Goal: Task Accomplishment & Management: Use online tool/utility

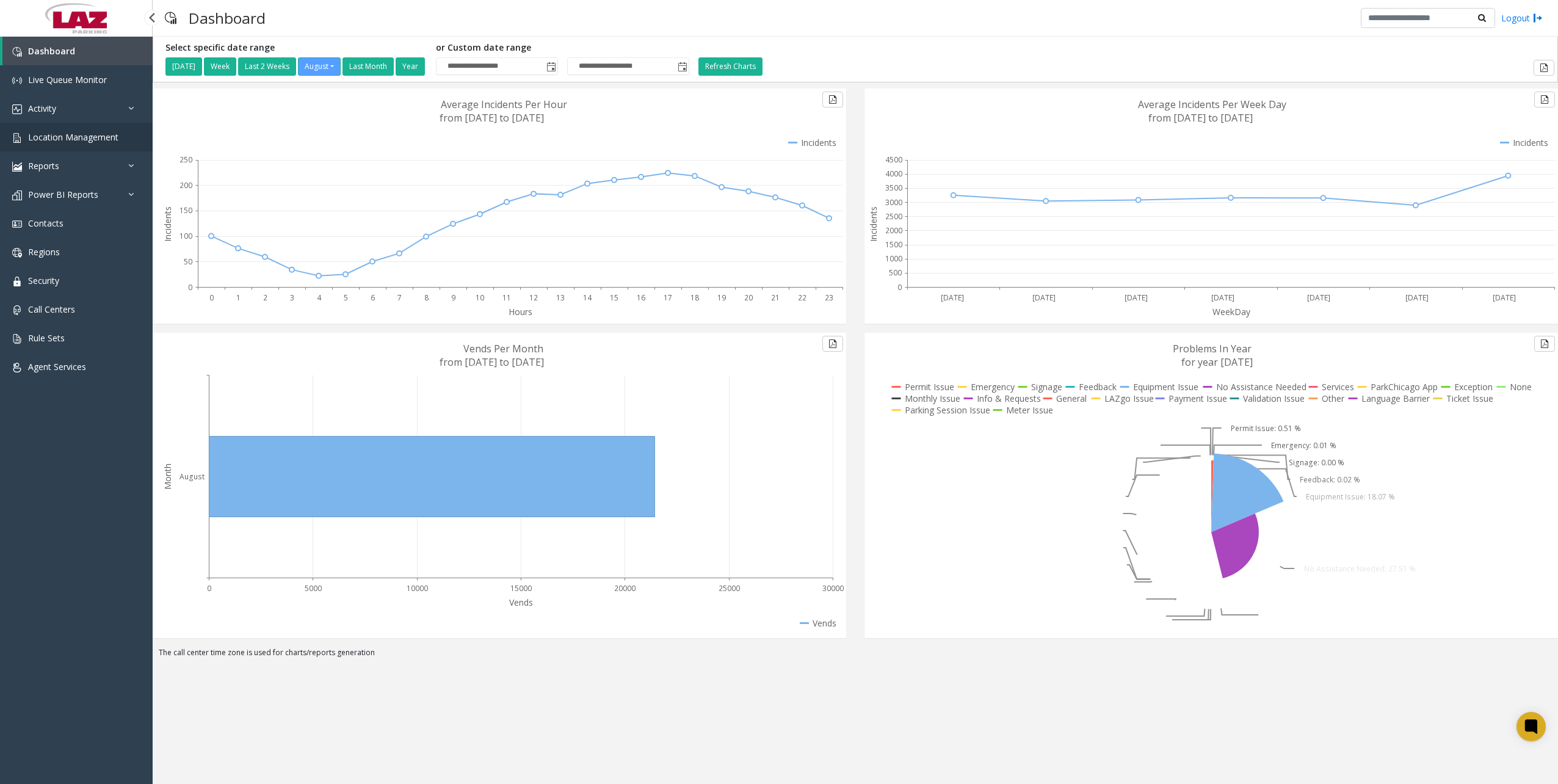
click at [71, 137] on span "Location Management" at bounding box center [73, 137] width 90 height 12
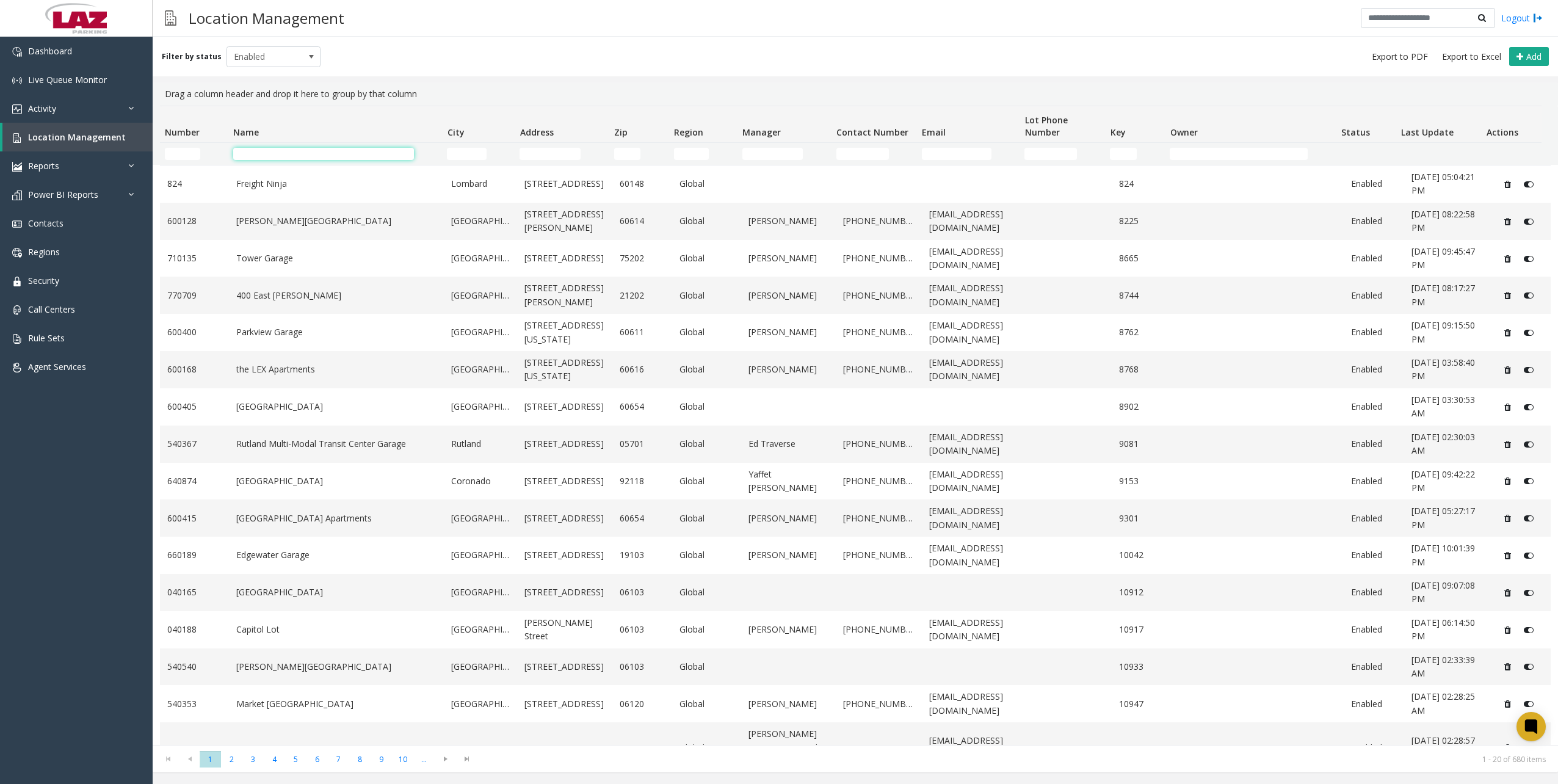
click at [322, 153] on input "Name Filter" at bounding box center [323, 154] width 180 height 12
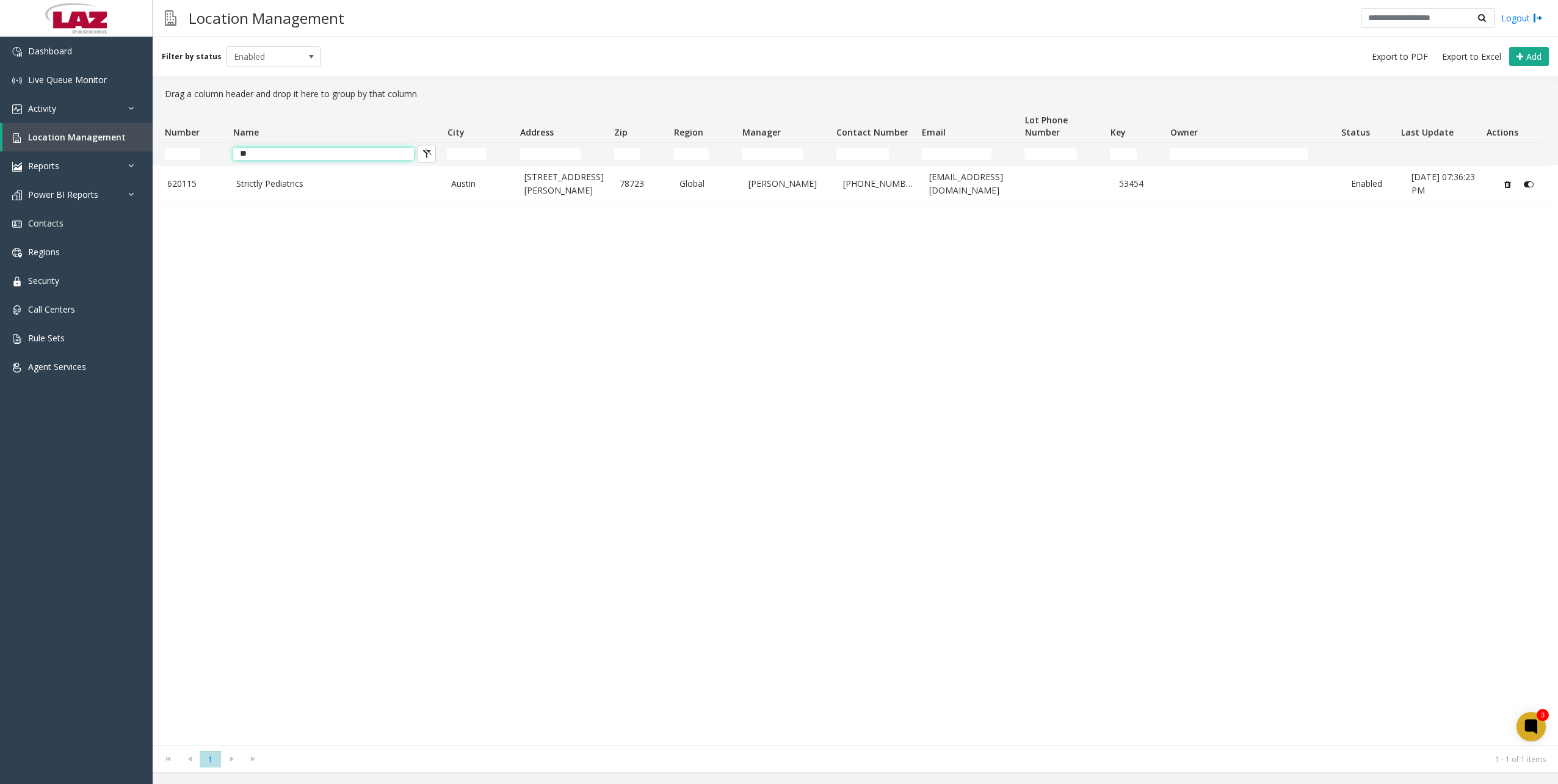
type input "*"
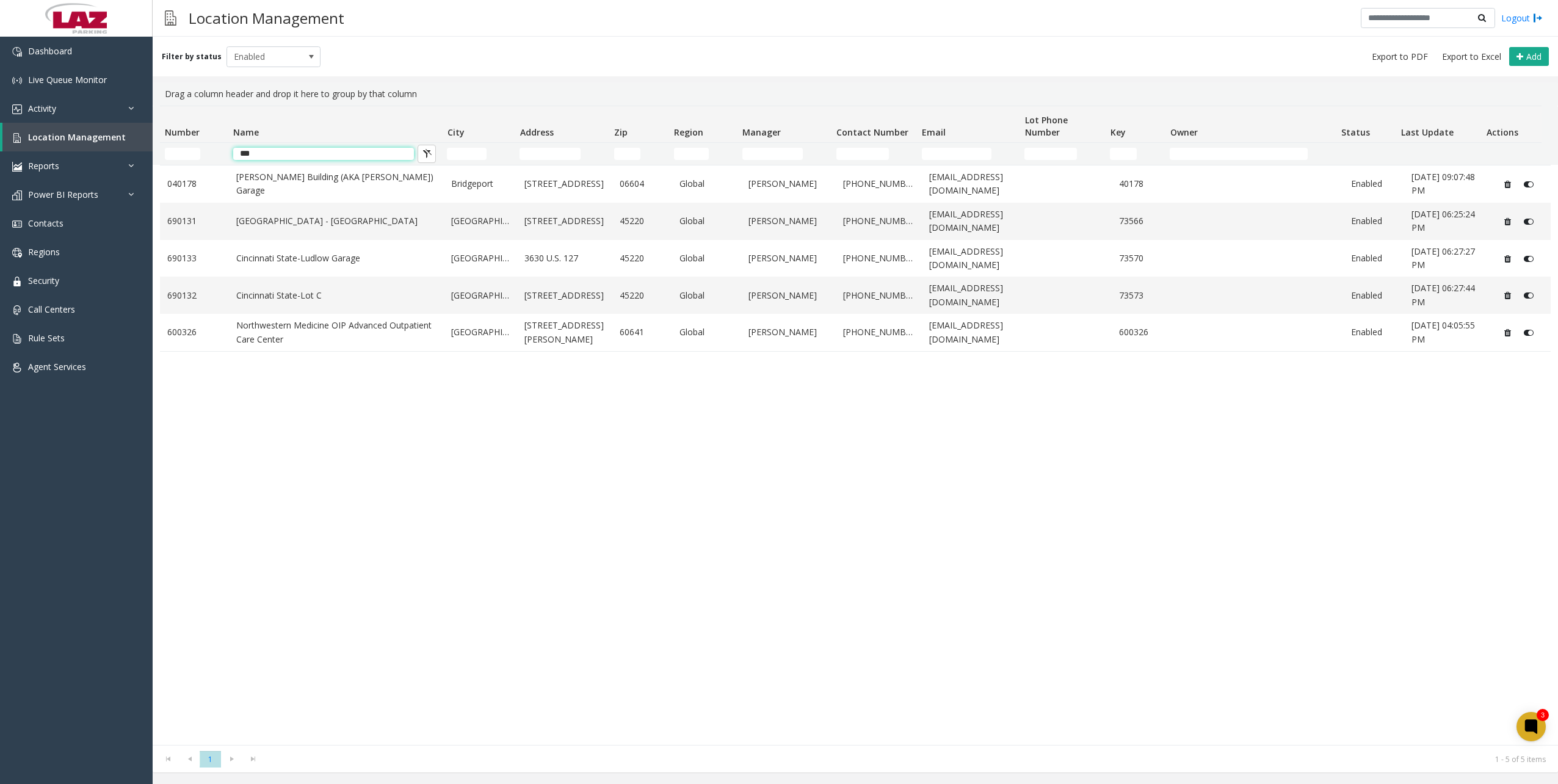
click at [280, 153] on input "***" at bounding box center [323, 154] width 180 height 12
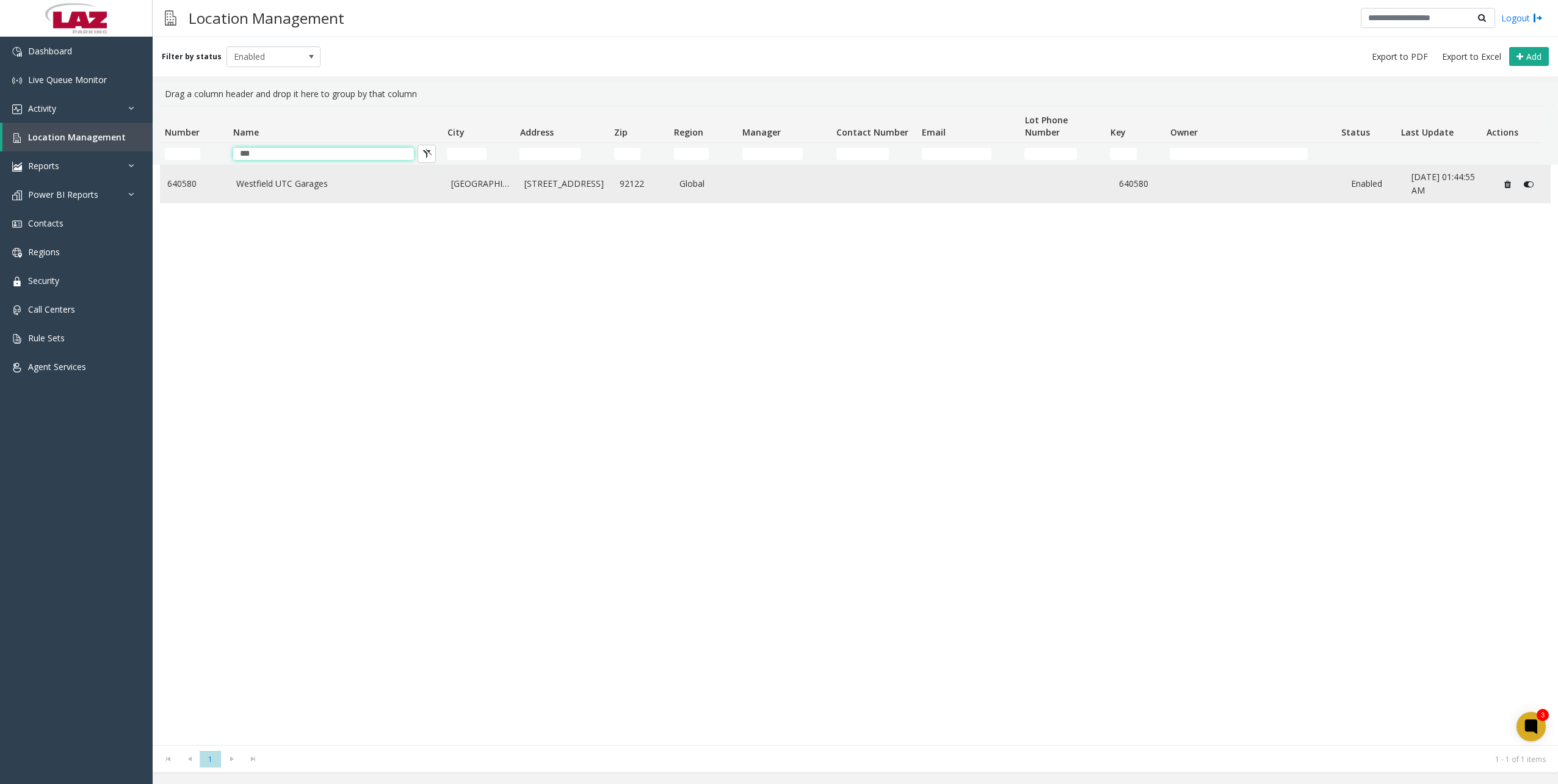
drag, startPoint x: 278, startPoint y: 156, endPoint x: 212, endPoint y: 169, distance: 67.3
click at [220, 163] on tr "***" at bounding box center [850, 154] width 1381 height 22
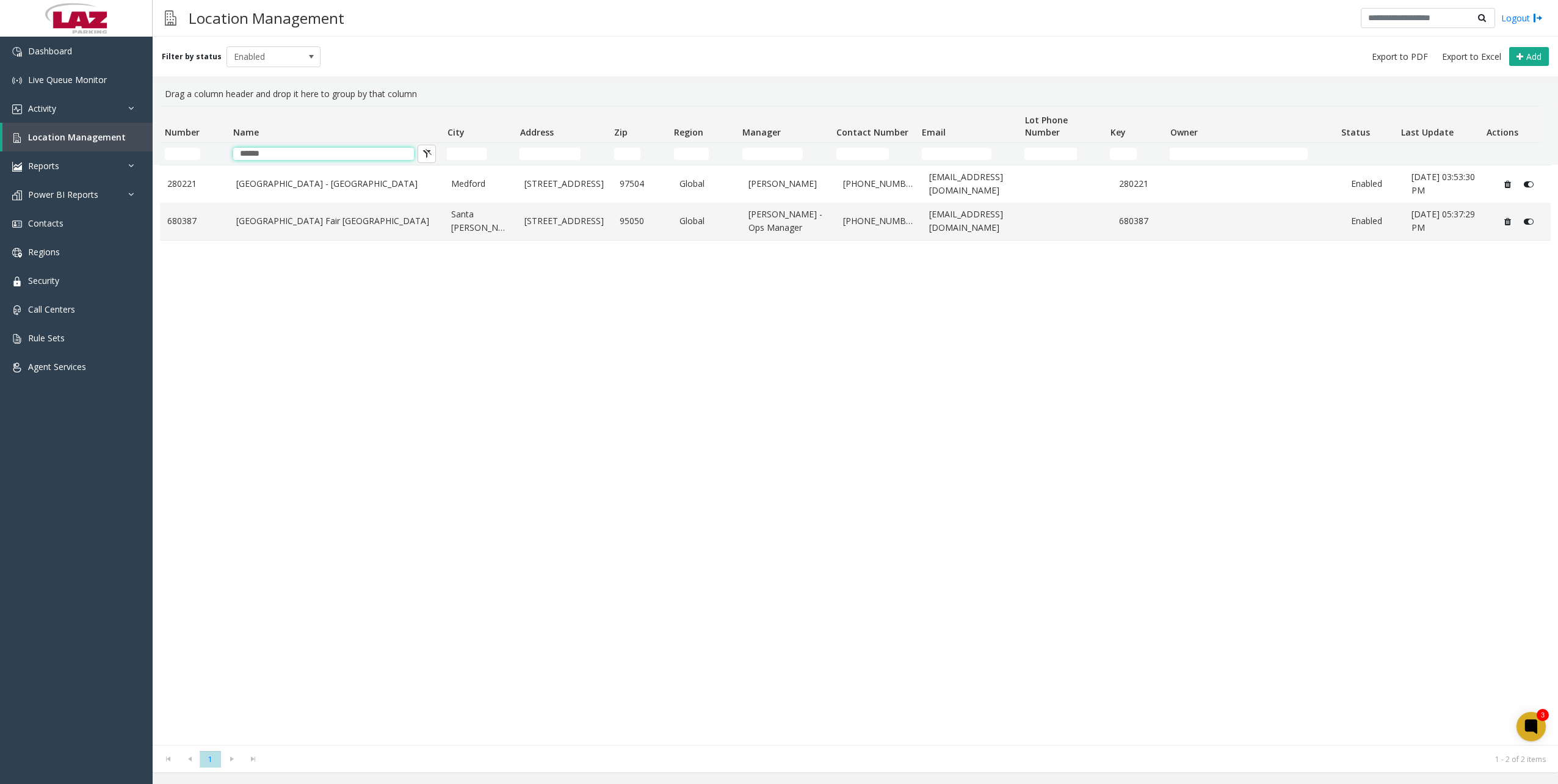
drag, startPoint x: 280, startPoint y: 151, endPoint x: 211, endPoint y: 145, distance: 69.3
click at [216, 153] on tr "******" at bounding box center [850, 154] width 1381 height 22
type input "*****"
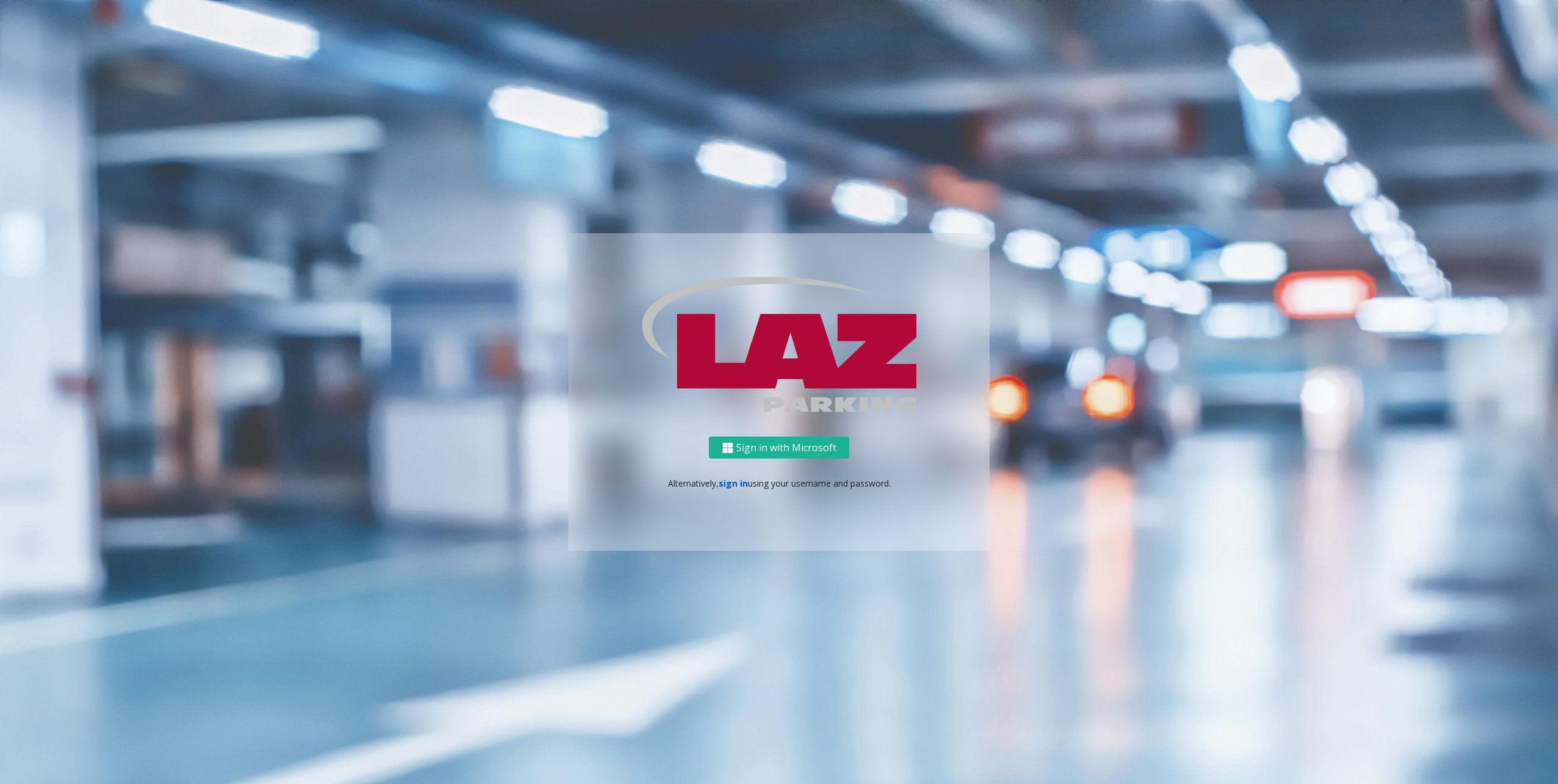
click at [727, 481] on link "sign in" at bounding box center [733, 483] width 30 height 12
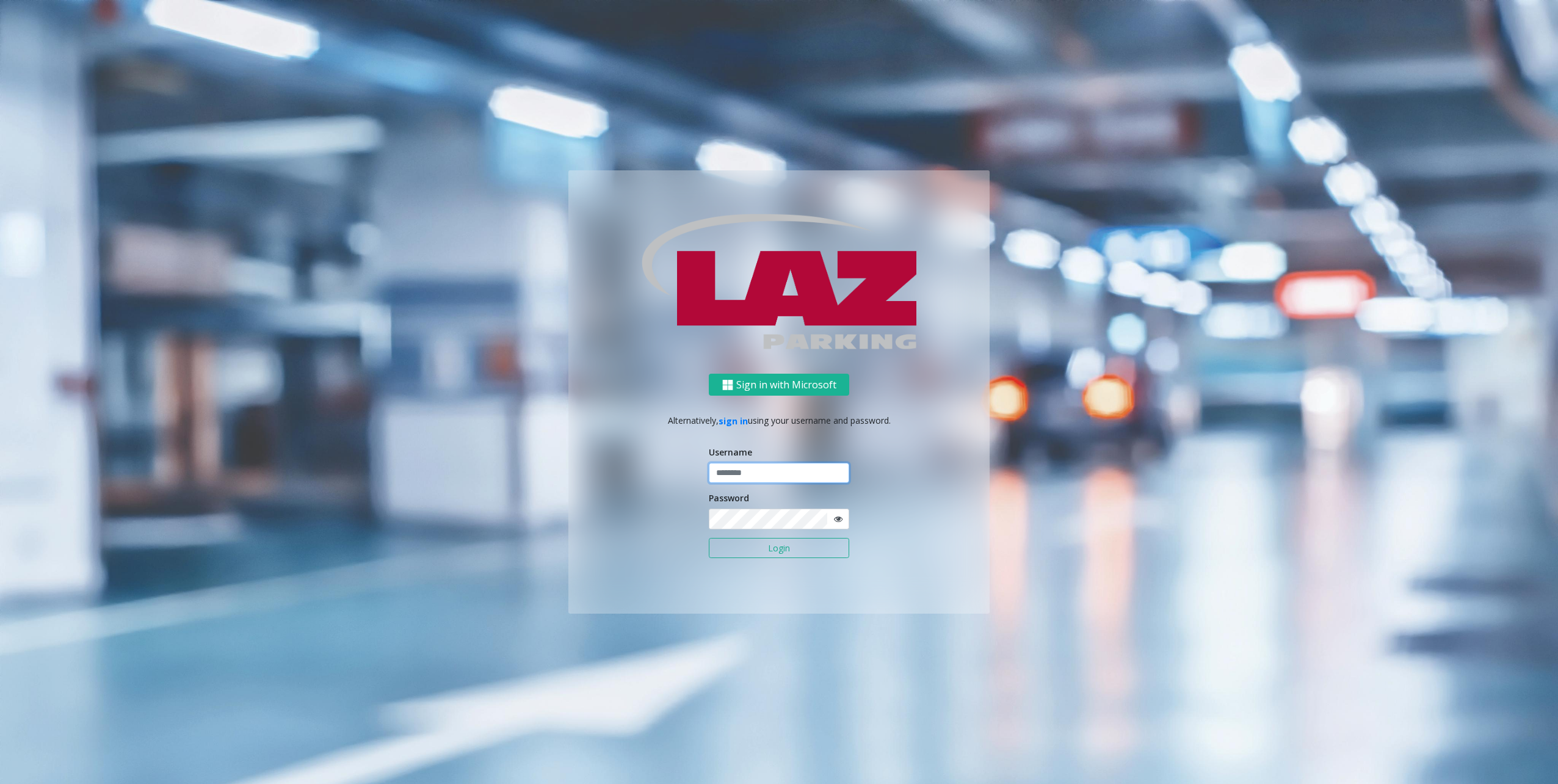
type input "*******"
click at [760, 556] on button "Login" at bounding box center [778, 548] width 141 height 21
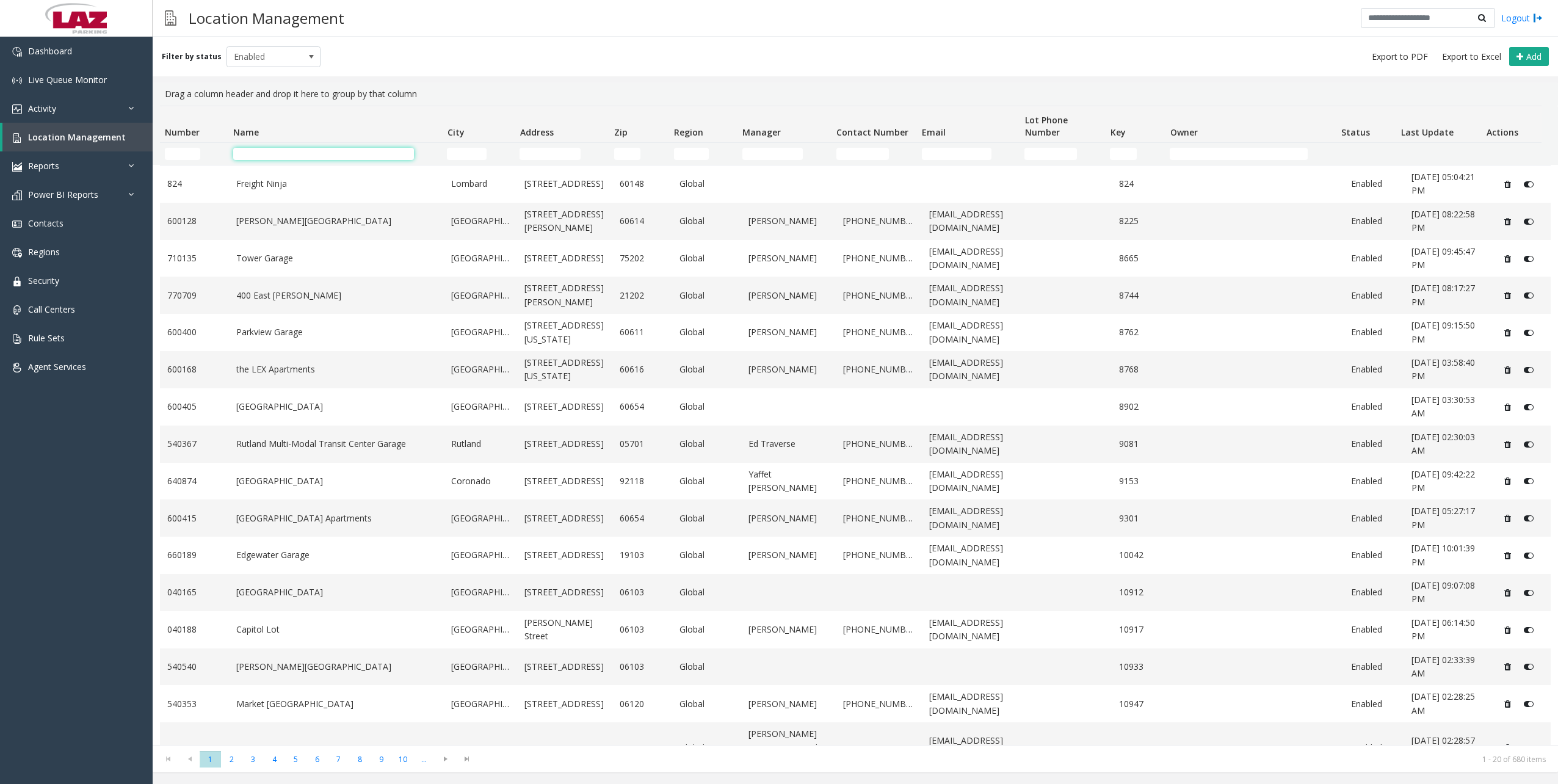
click at [336, 151] on input "Name Filter" at bounding box center [323, 154] width 180 height 12
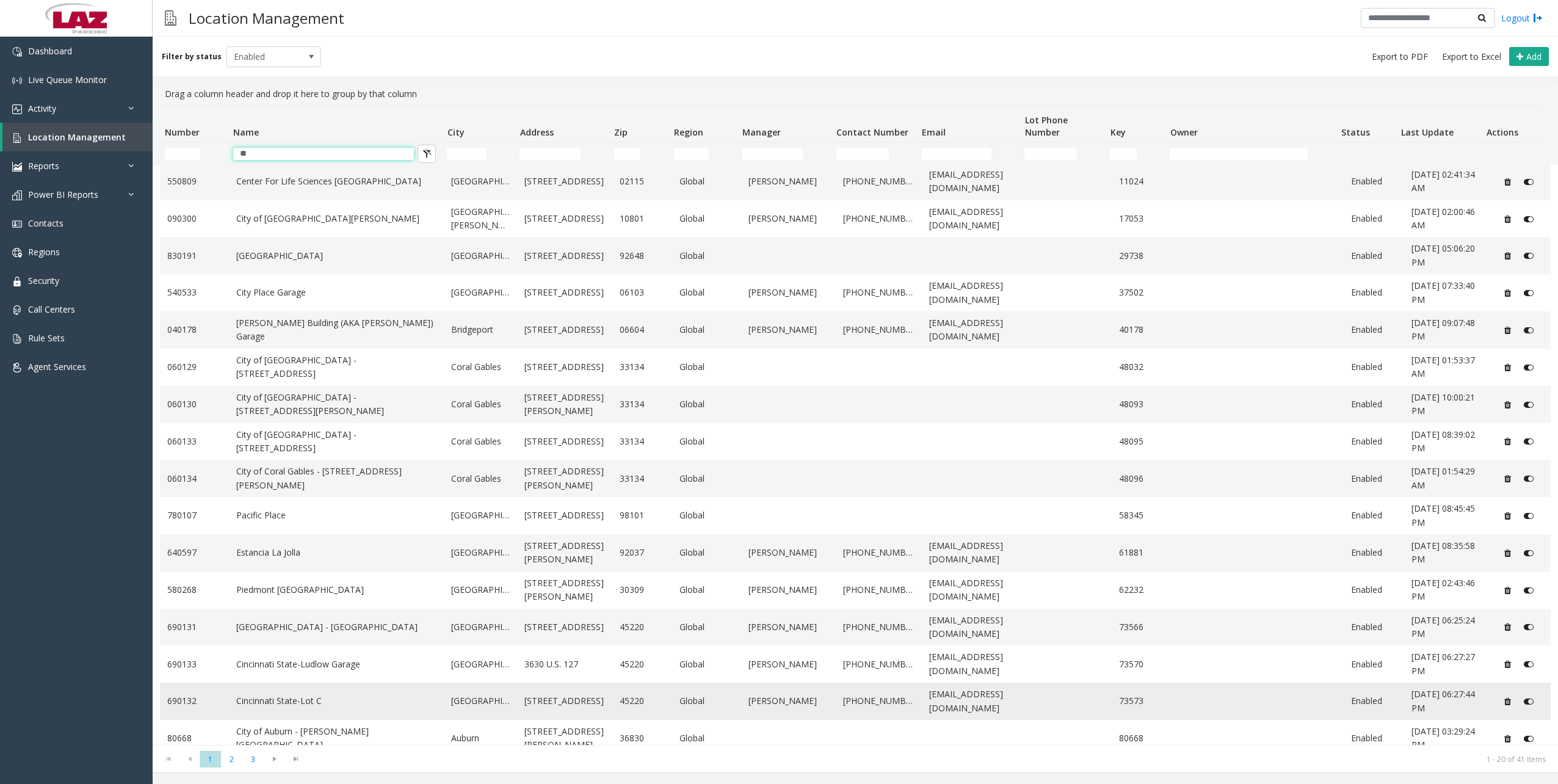
scroll to position [61, 0]
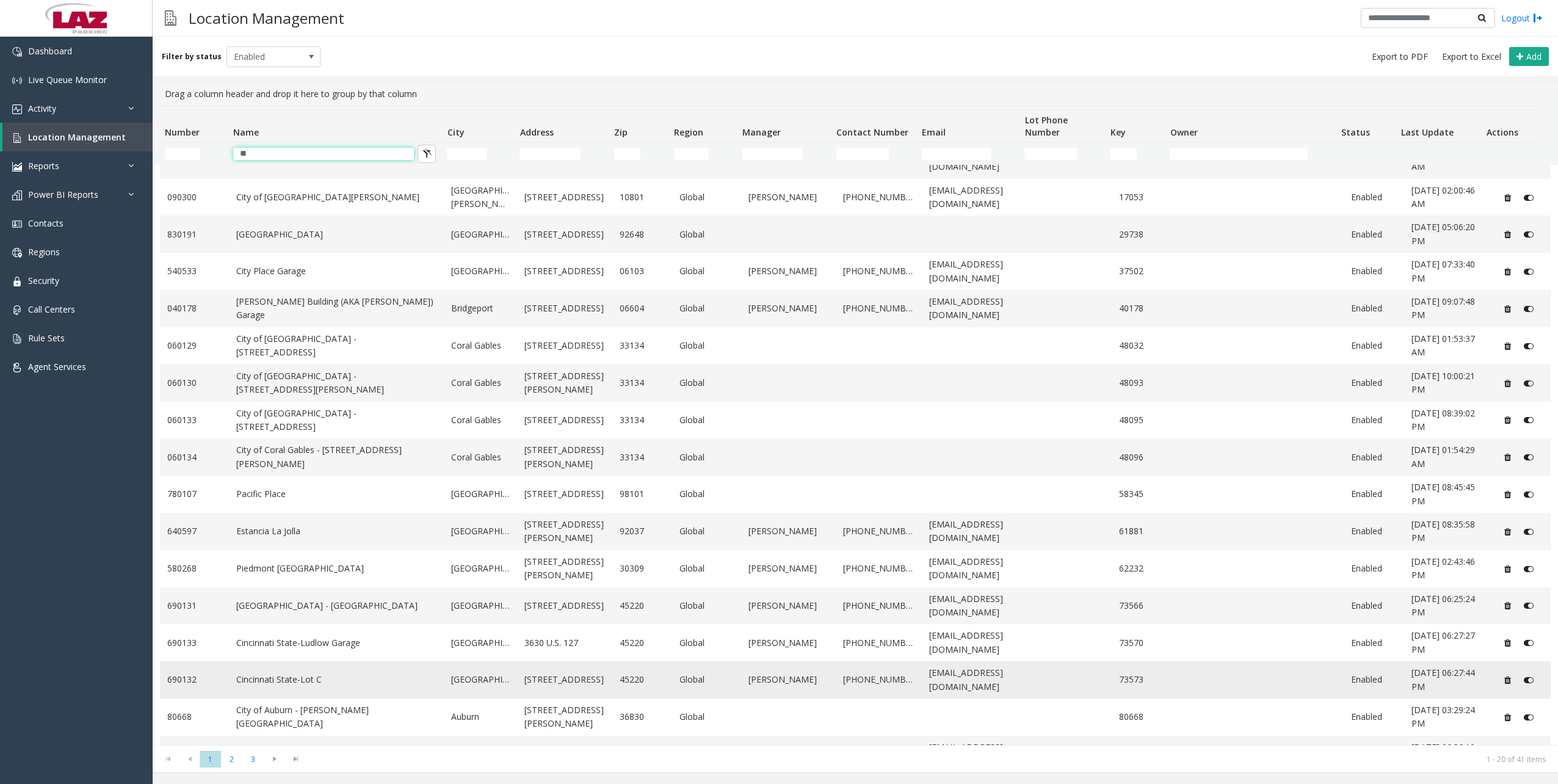
type input "**"
click at [312, 673] on link "Cincinnati State-Lot C" at bounding box center [336, 679] width 201 height 14
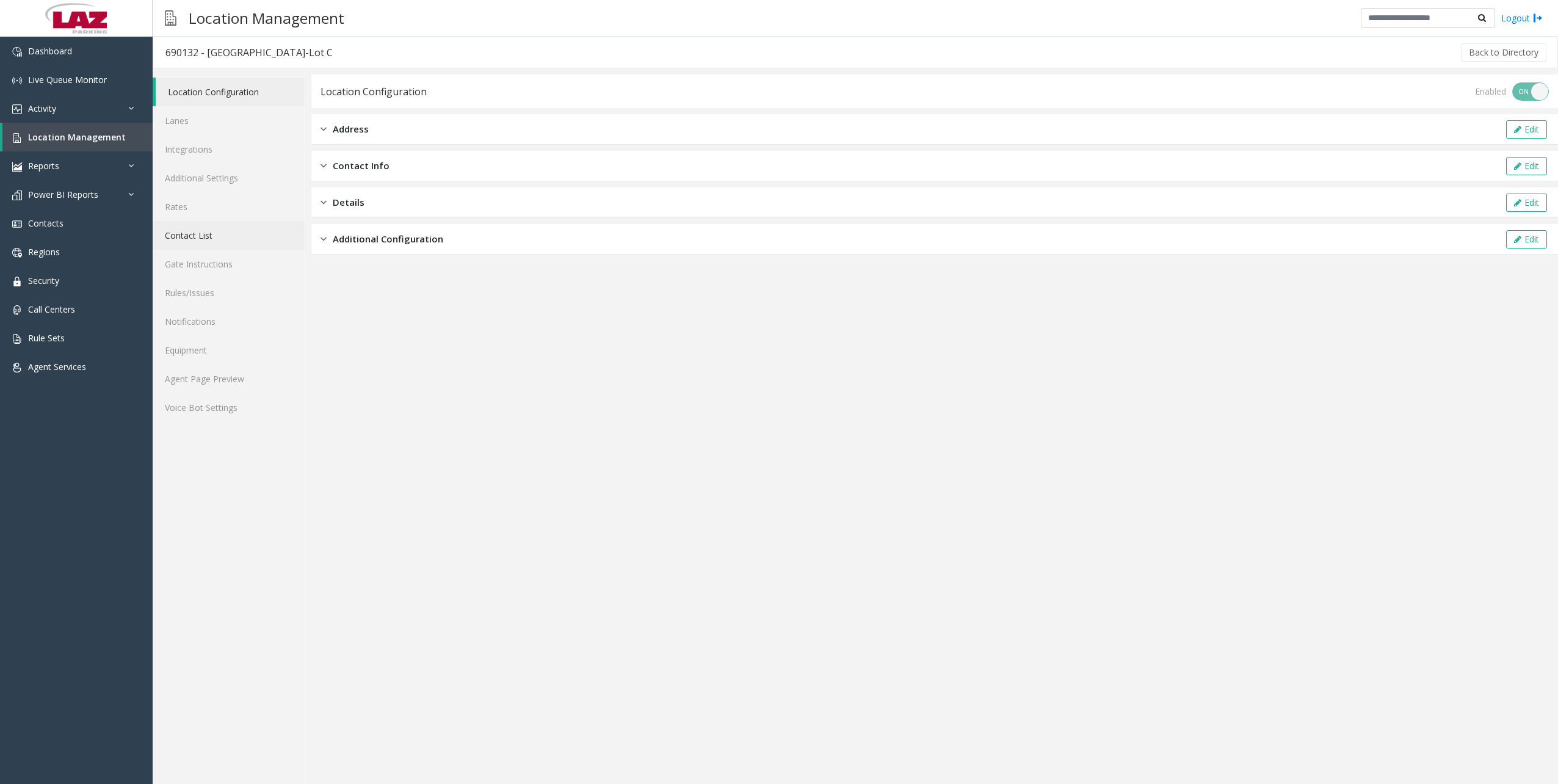
click at [199, 228] on link "Contact List" at bounding box center [229, 235] width 152 height 29
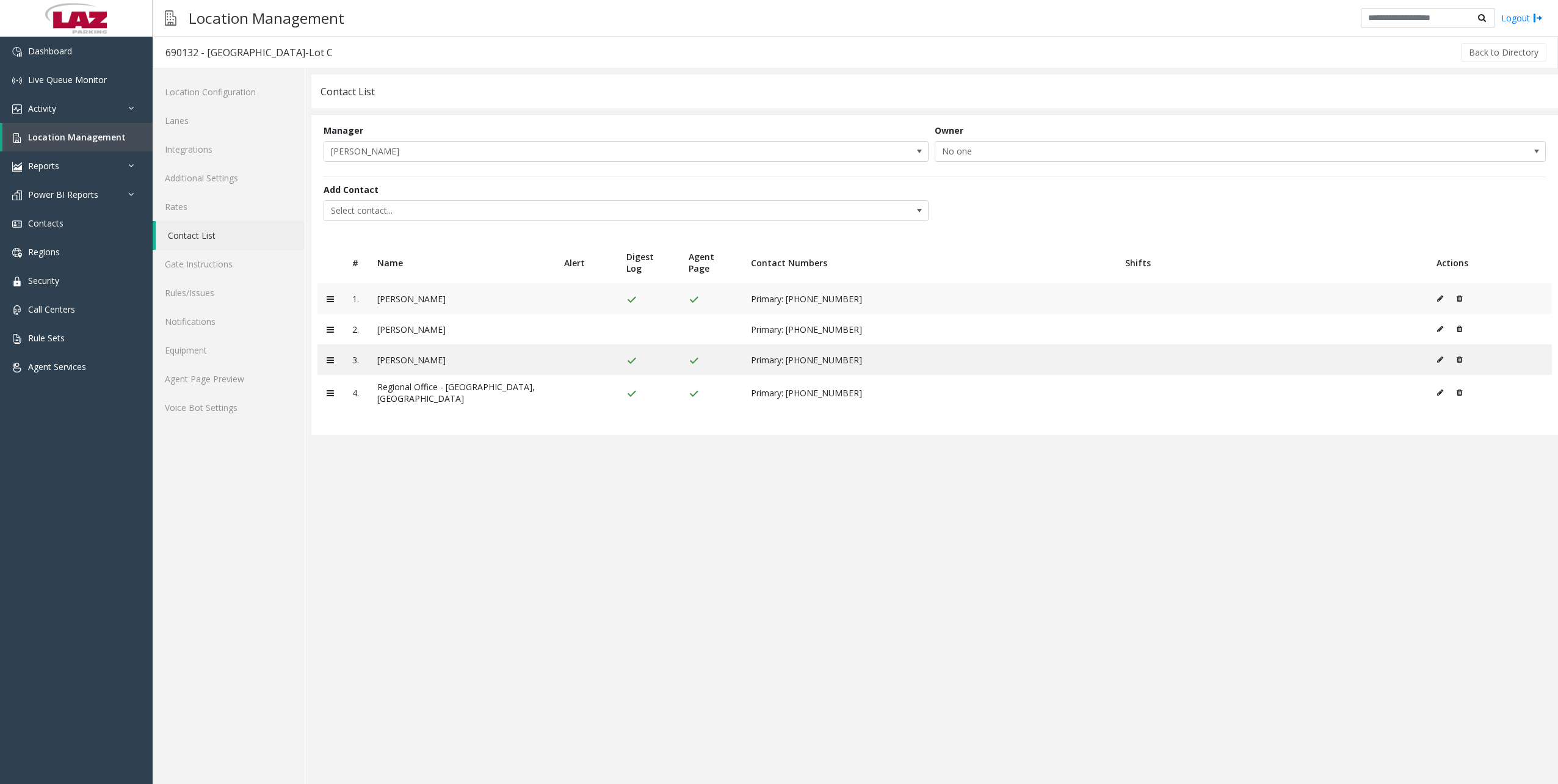
click at [1443, 296] on icon at bounding box center [1440, 299] width 6 height 7
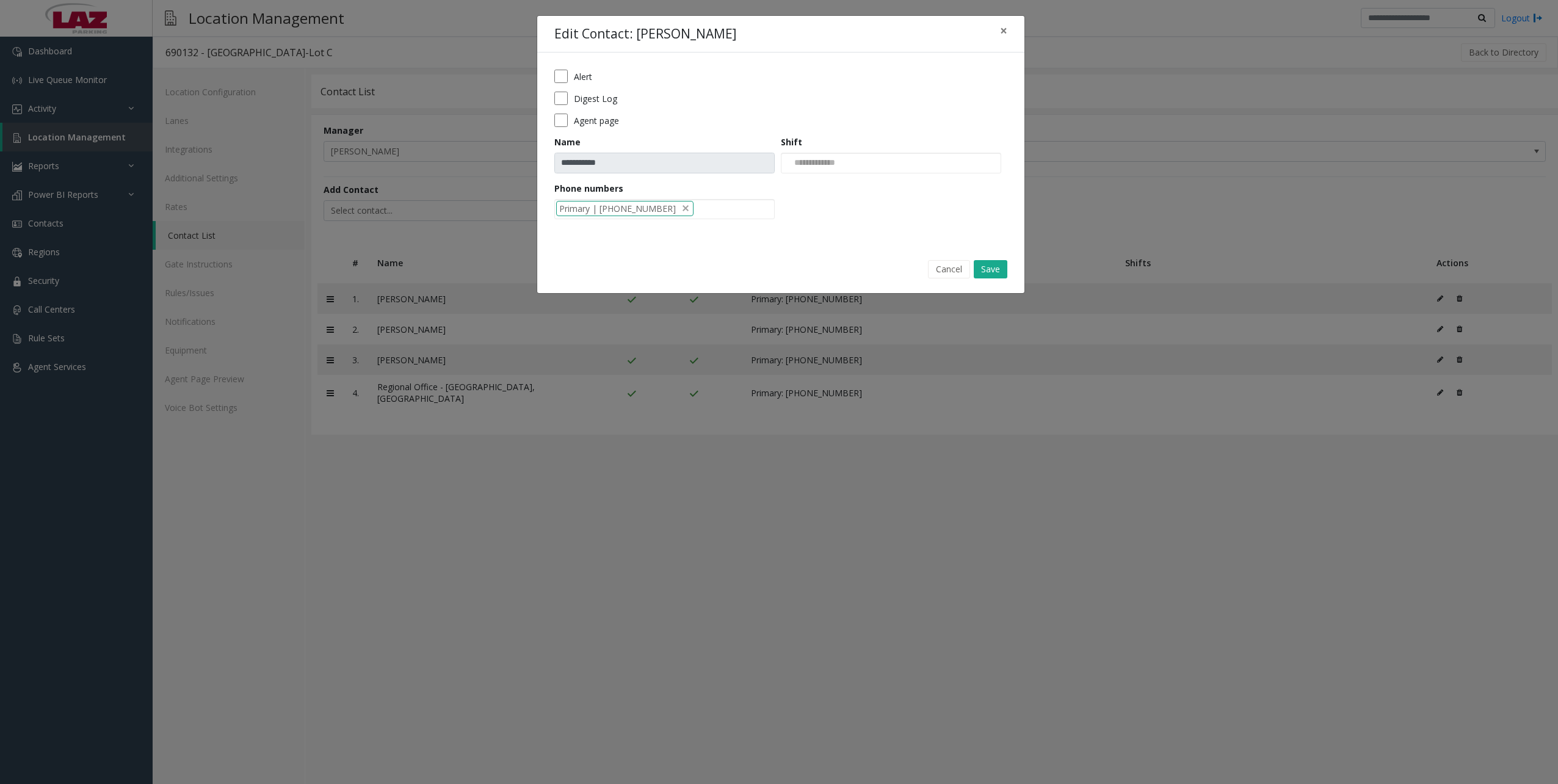
click at [569, 121] on div "Agent page" at bounding box center [780, 120] width 453 height 14
click at [994, 268] on button "Save" at bounding box center [990, 268] width 34 height 18
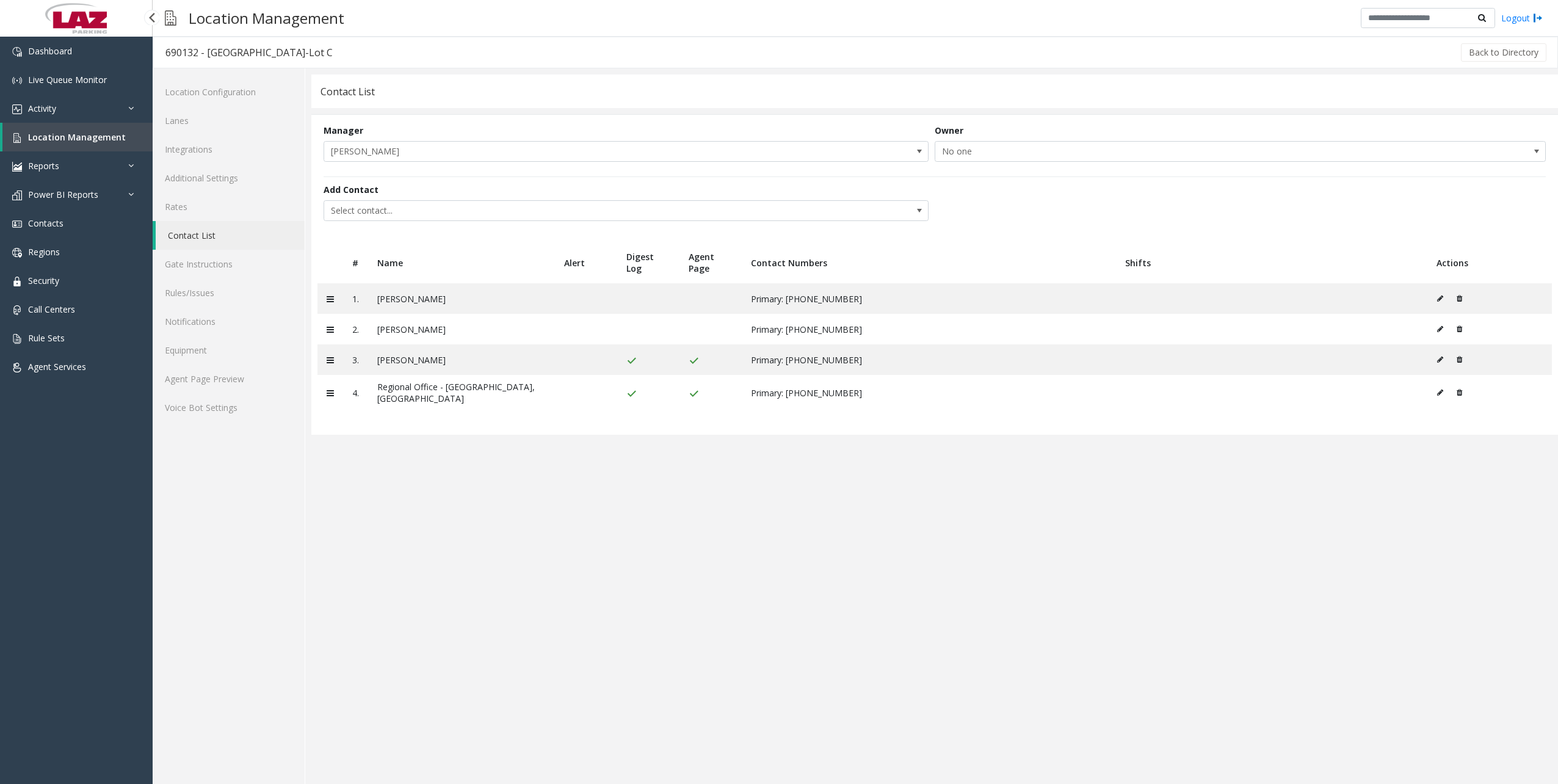
click at [97, 142] on span "Location Management" at bounding box center [76, 137] width 97 height 12
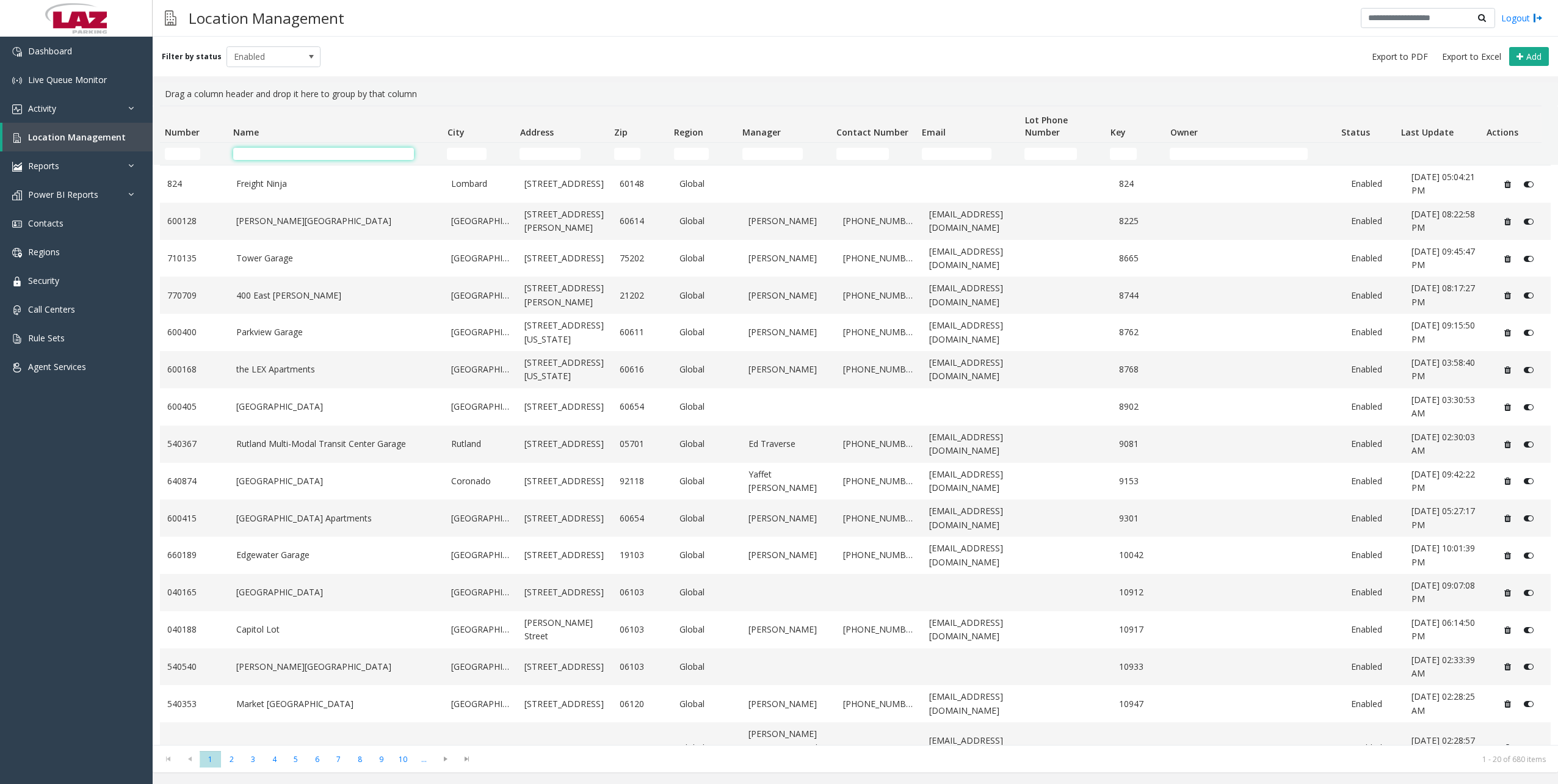
click at [273, 157] on input "Name Filter" at bounding box center [323, 154] width 180 height 12
type input "*"
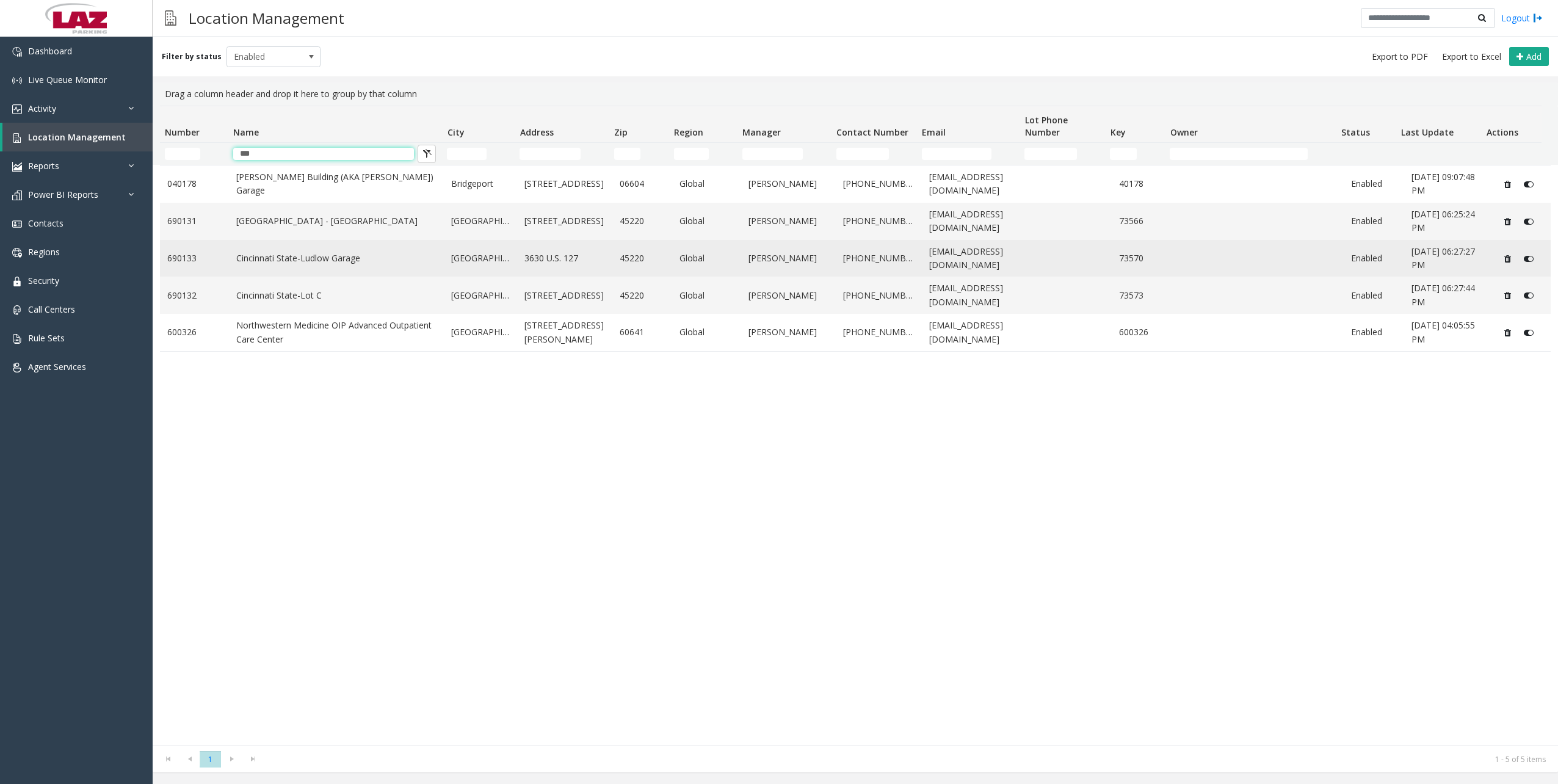
type input "***"
click at [327, 267] on td "Cincinnati State-Ludlow Garage" at bounding box center [336, 259] width 216 height 38
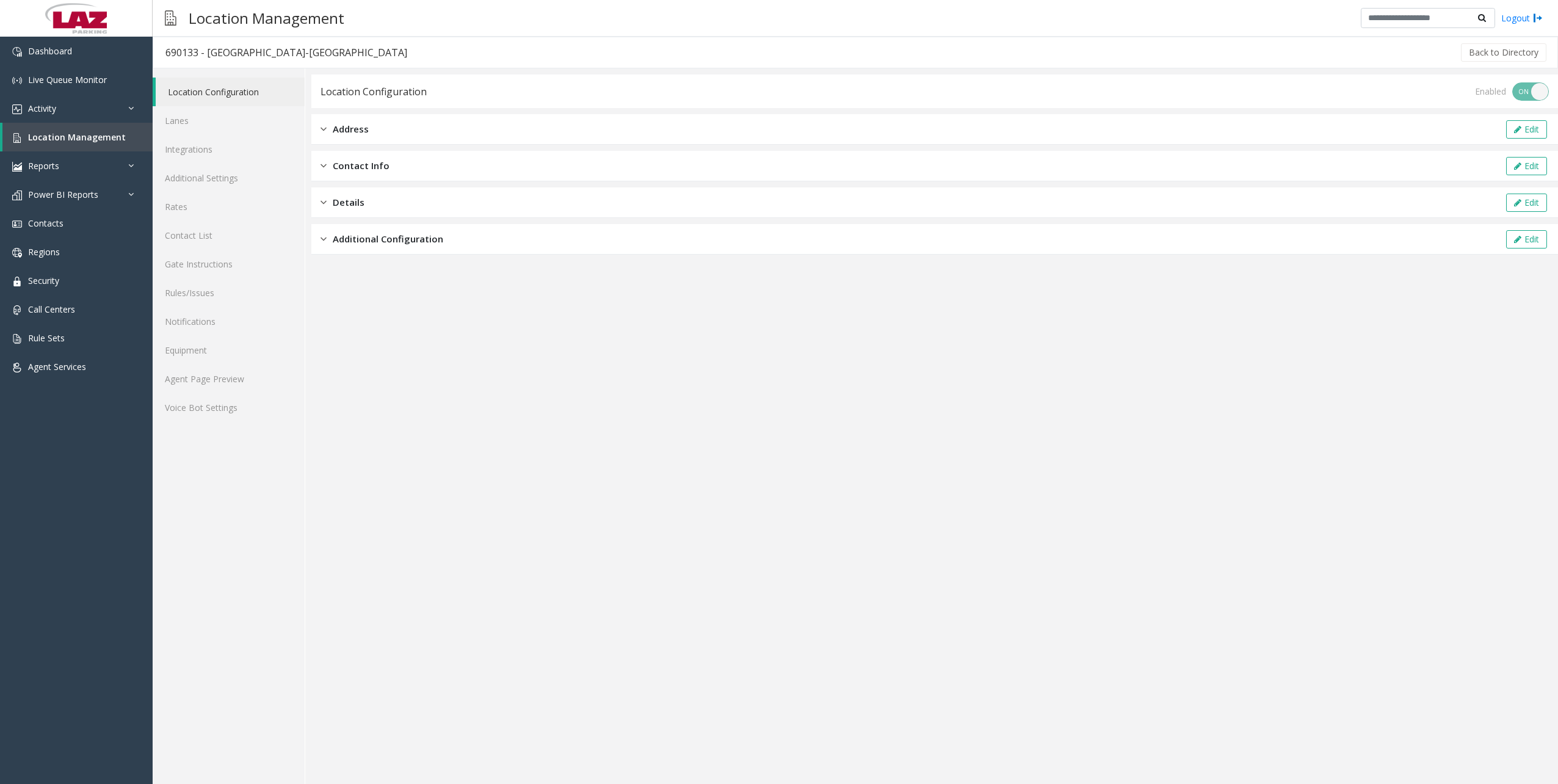
drag, startPoint x: 327, startPoint y: 267, endPoint x: 822, endPoint y: 379, distance: 507.5
click at [822, 379] on app-location-configuration "Location Configuration Enabled ON OFF Address Edit Contact Info Edit Details Ed…" at bounding box center [935, 428] width 1246 height 709
click at [193, 240] on link "Contact List" at bounding box center [229, 235] width 152 height 29
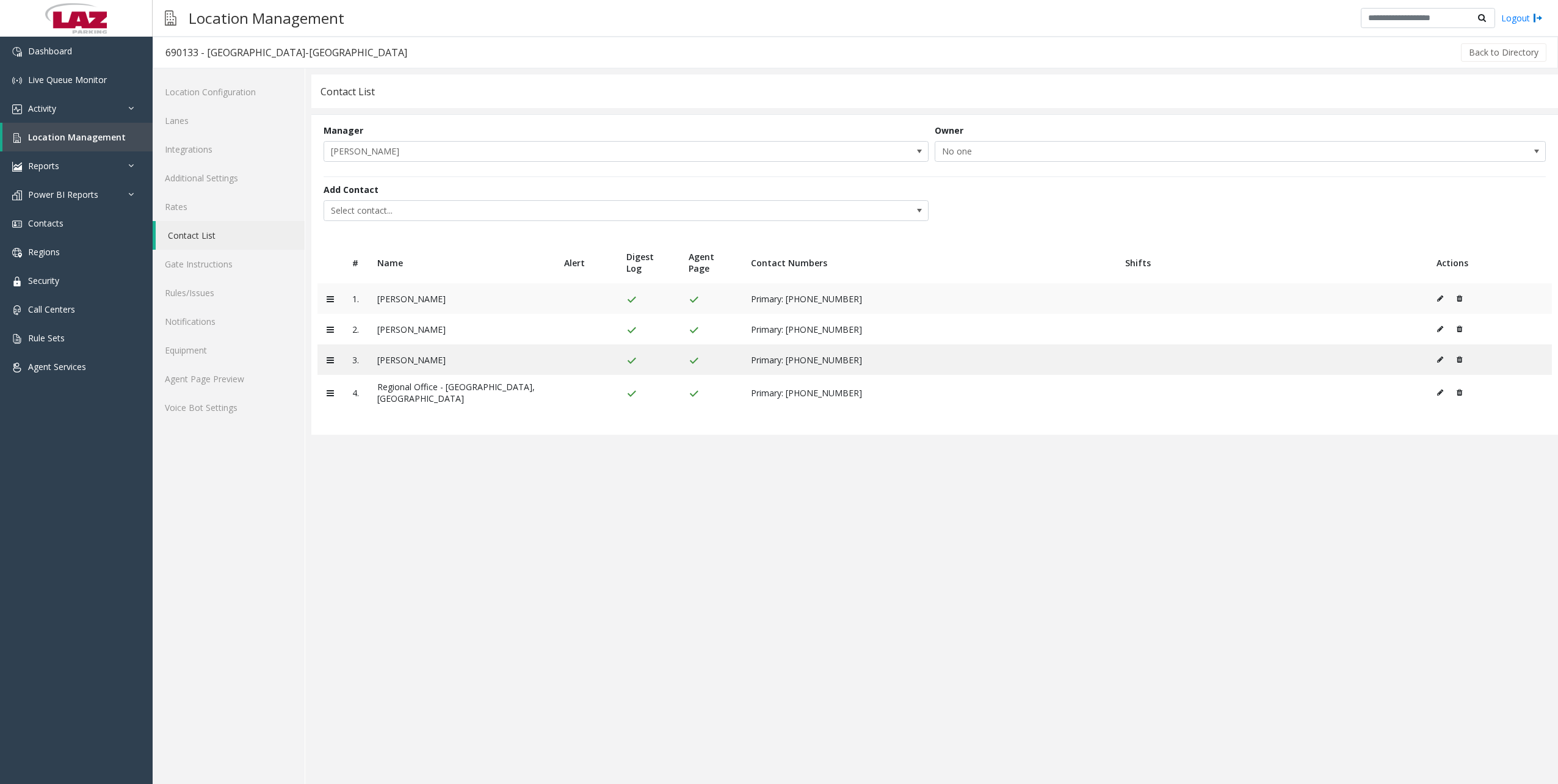
click at [1437, 300] on icon at bounding box center [1440, 299] width 6 height 7
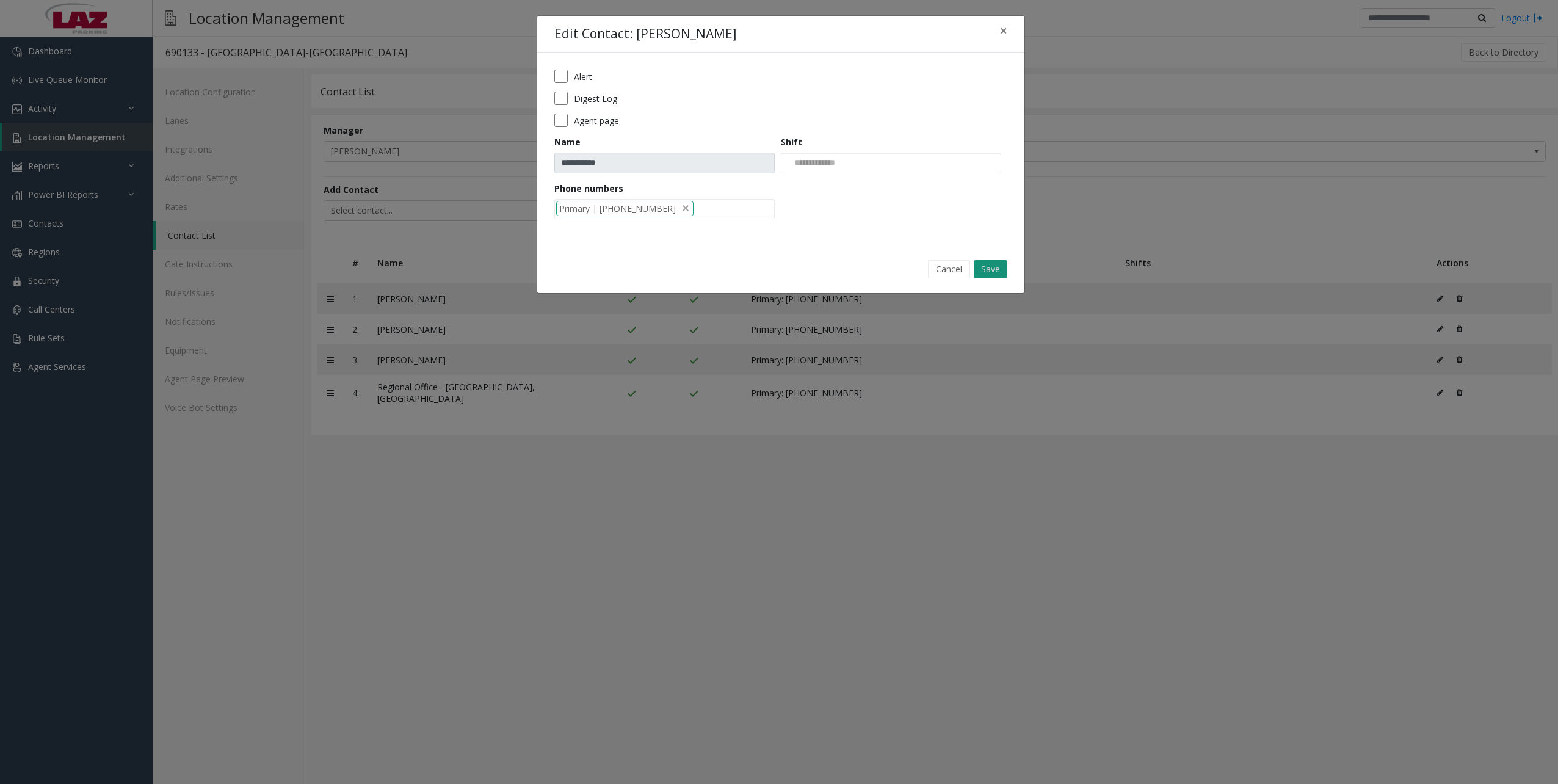
click at [985, 266] on button "Save" at bounding box center [990, 268] width 34 height 18
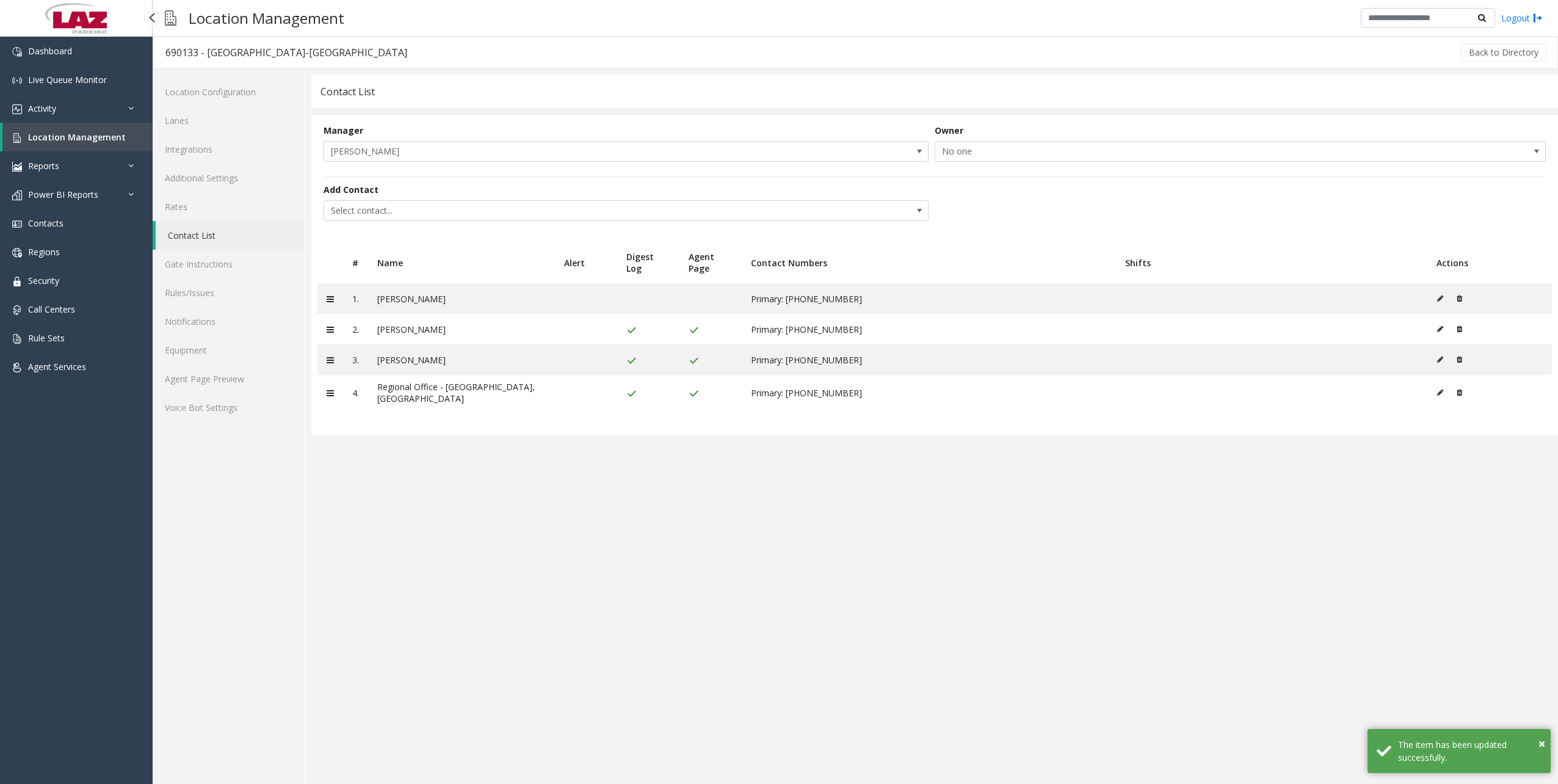
click at [53, 139] on span "Location Management" at bounding box center [76, 137] width 97 height 12
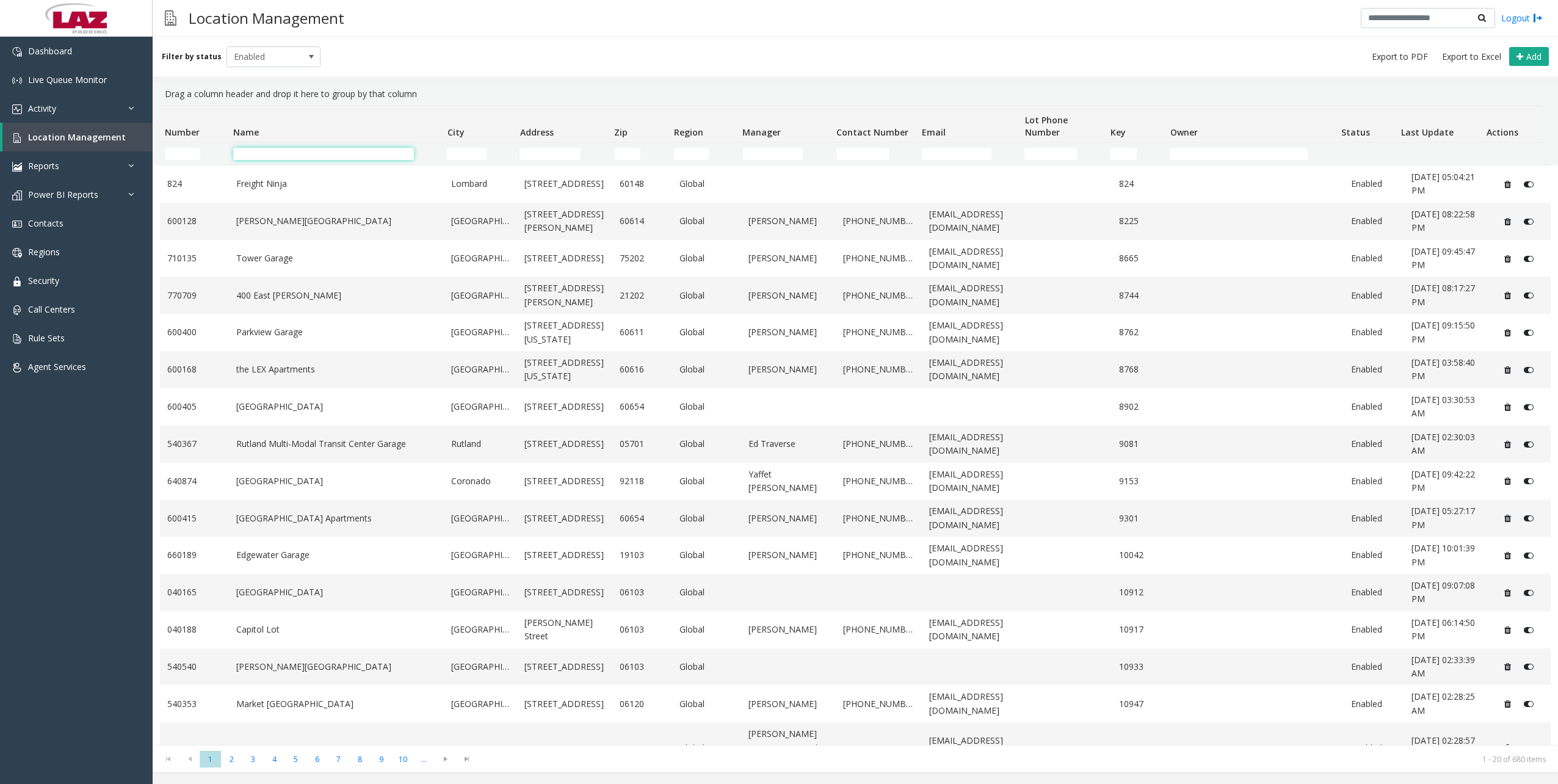
click at [258, 148] on input "Name Filter" at bounding box center [323, 154] width 180 height 12
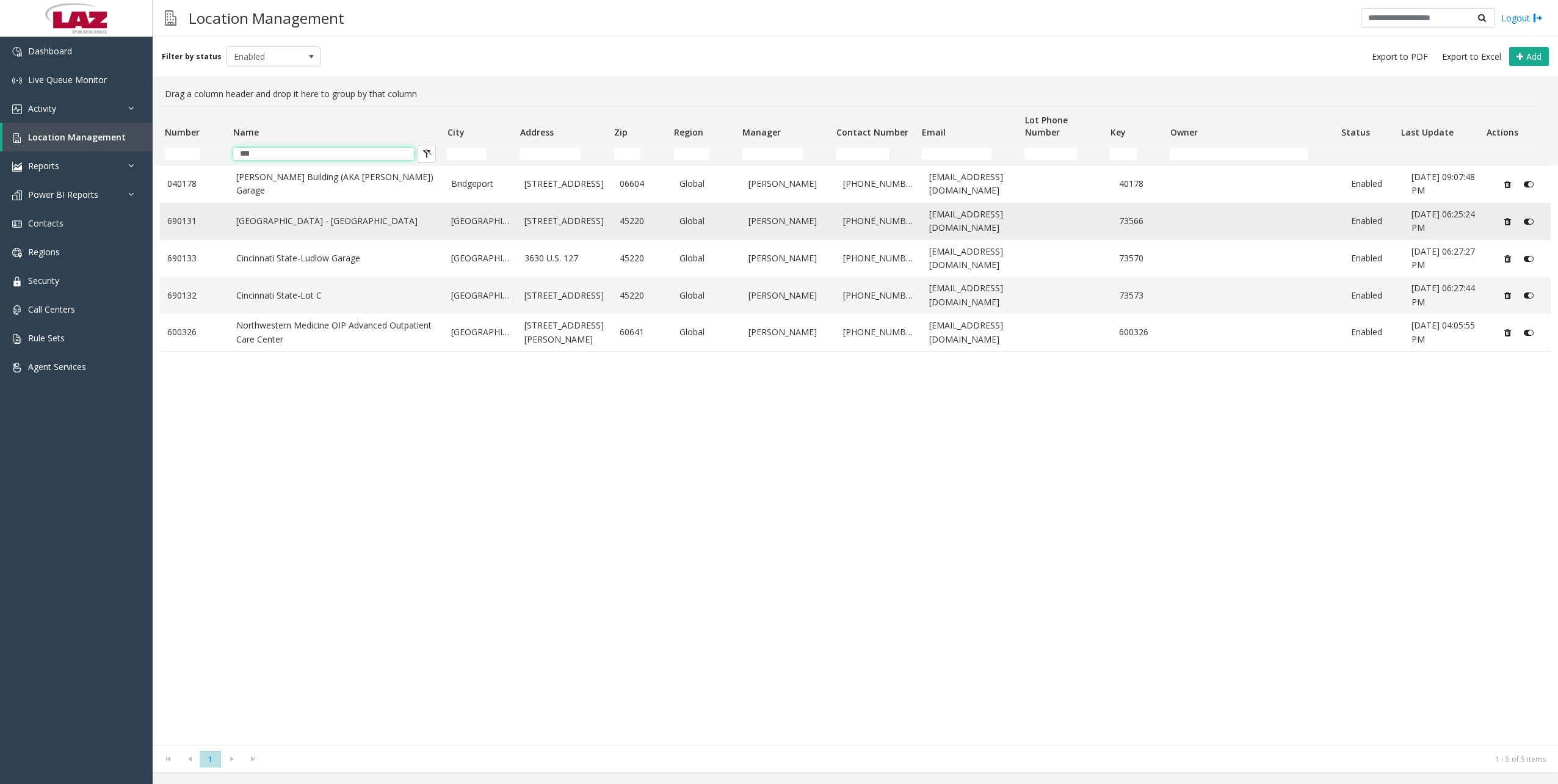
type input "***"
click at [312, 216] on link "Cincinnati State - Central Parkway Garage" at bounding box center [336, 221] width 201 height 14
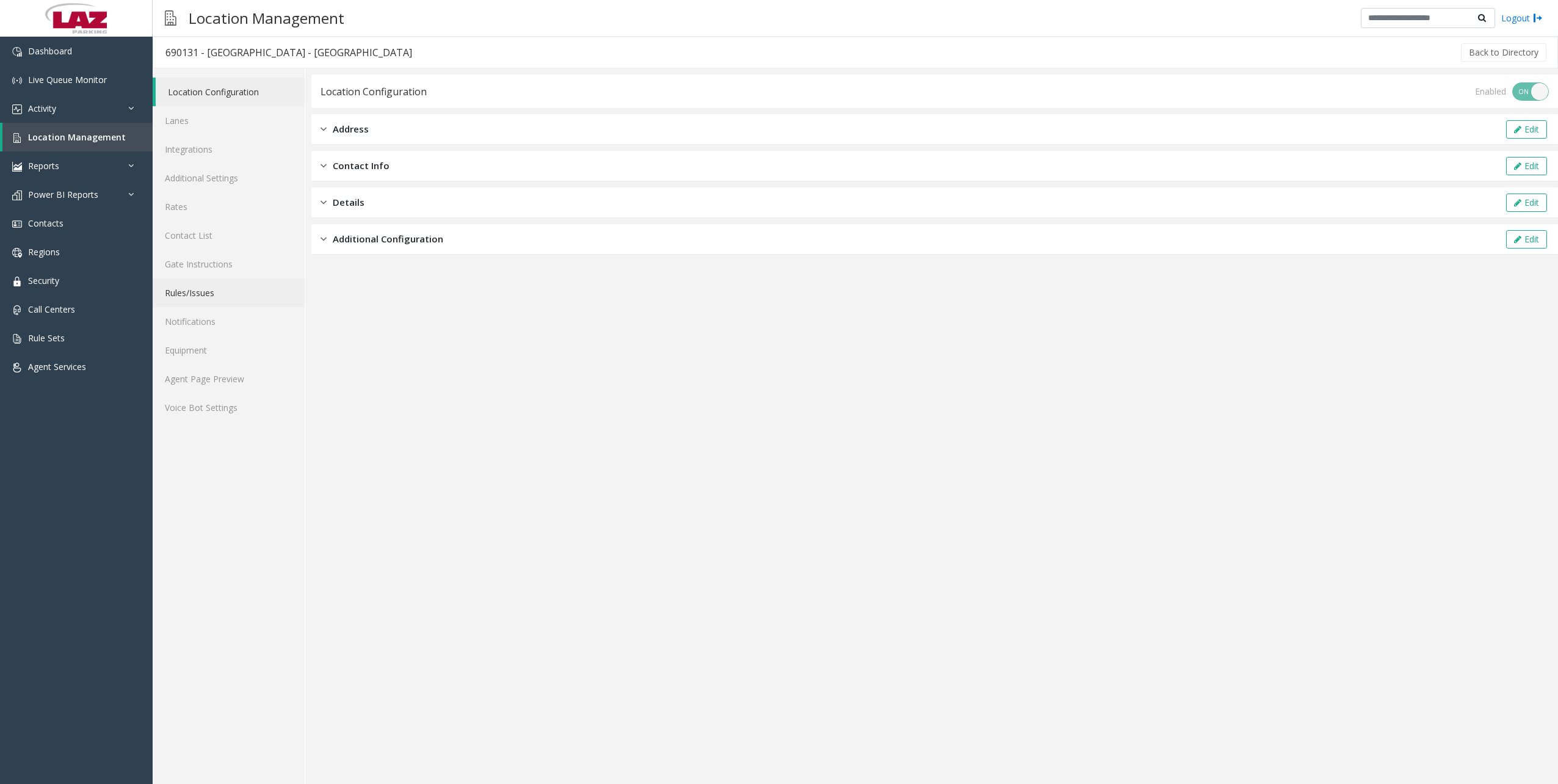
click at [206, 287] on link "Rules/Issues" at bounding box center [229, 293] width 152 height 29
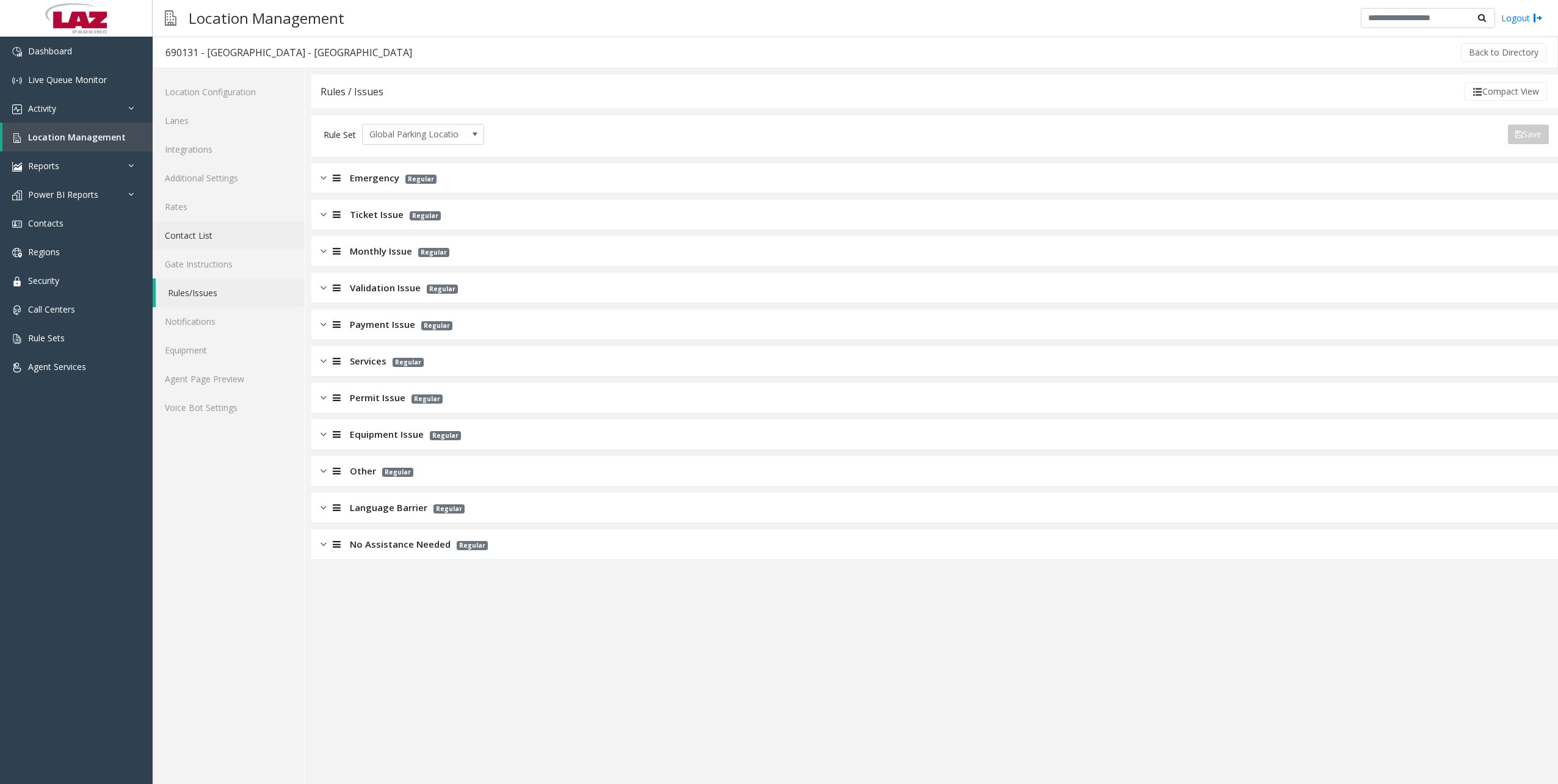
click at [201, 230] on link "Contact List" at bounding box center [229, 235] width 152 height 29
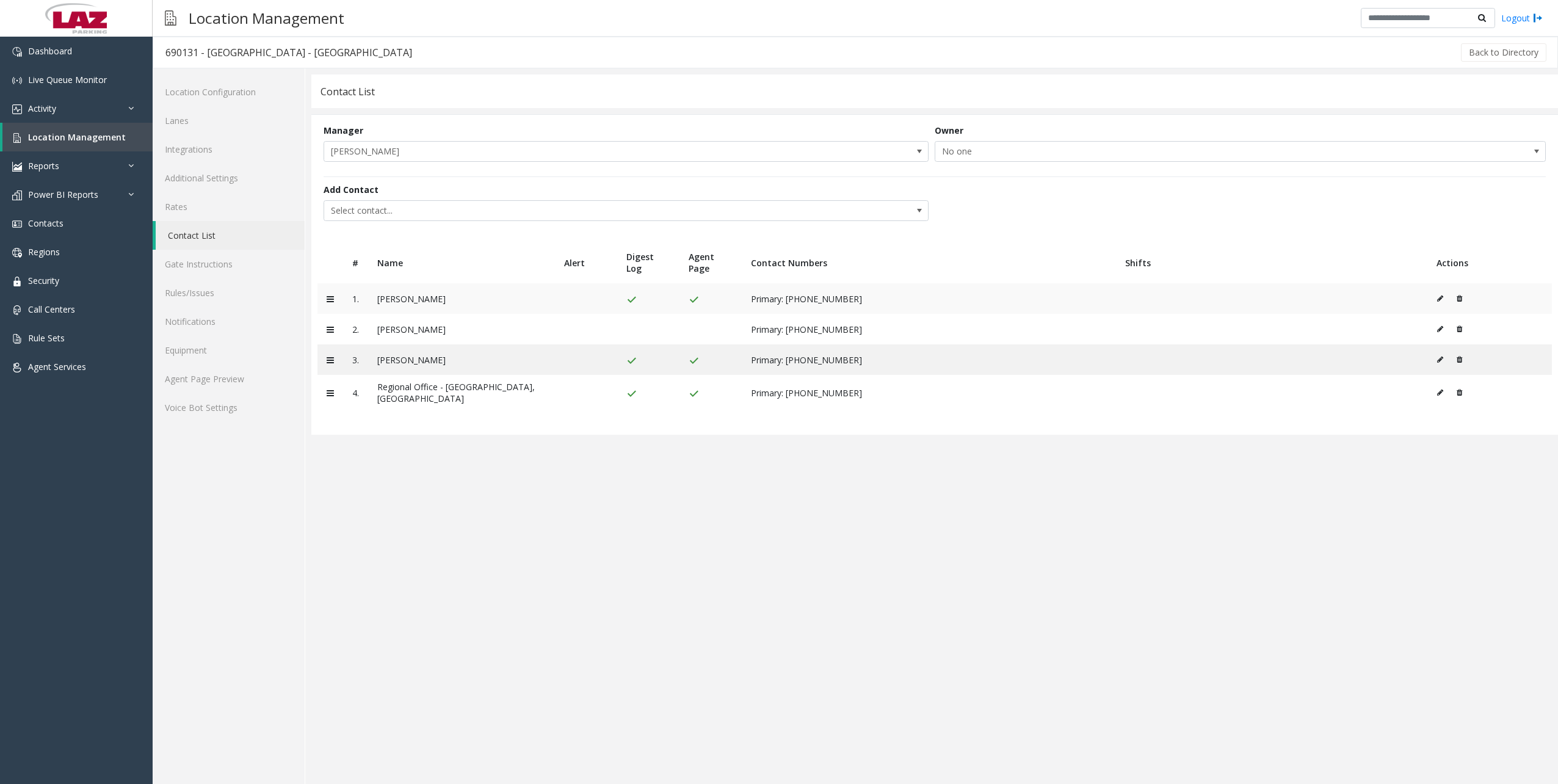
click at [1443, 301] on icon at bounding box center [1440, 299] width 6 height 7
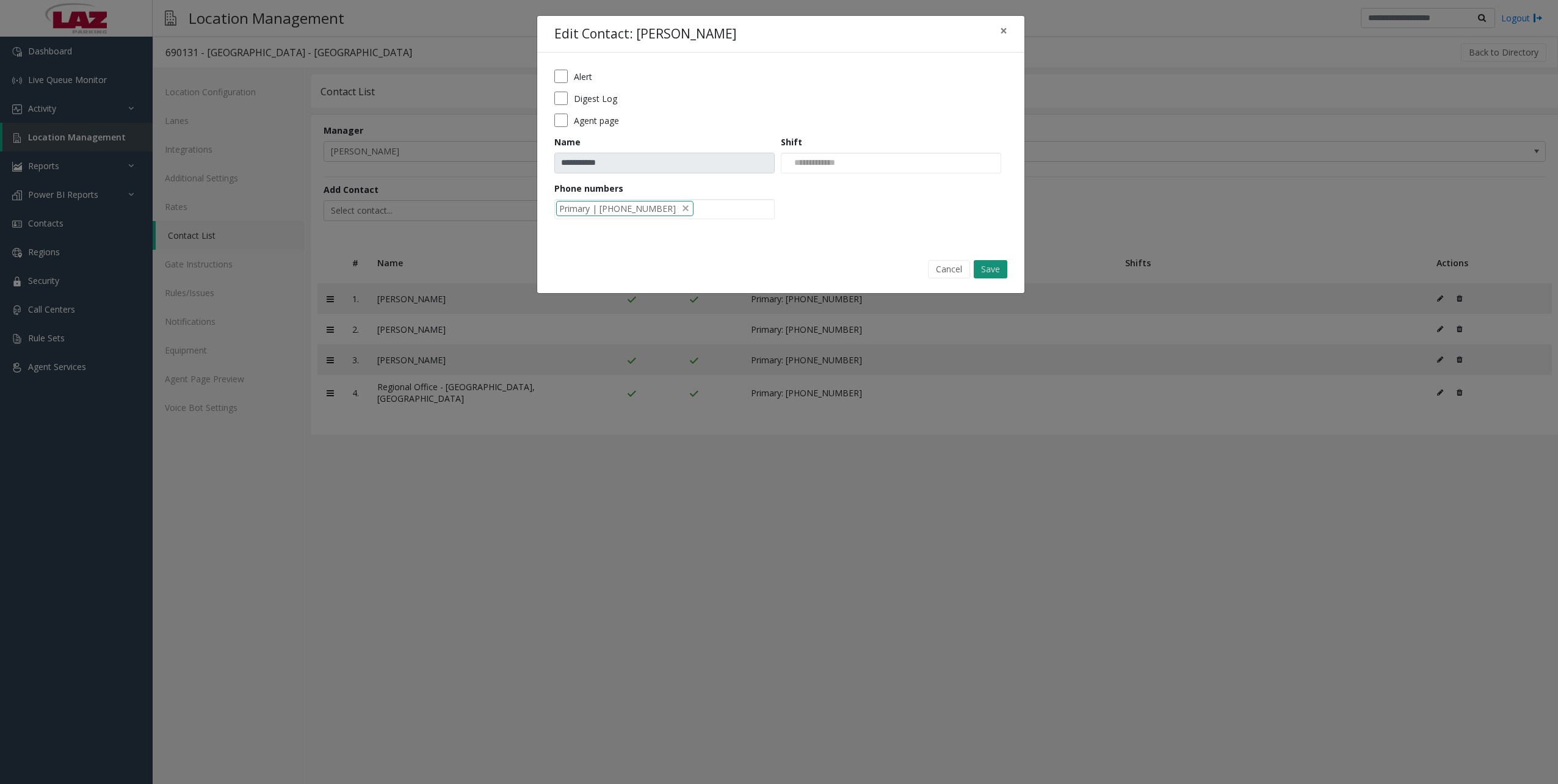
click at [990, 268] on button "Save" at bounding box center [990, 268] width 34 height 18
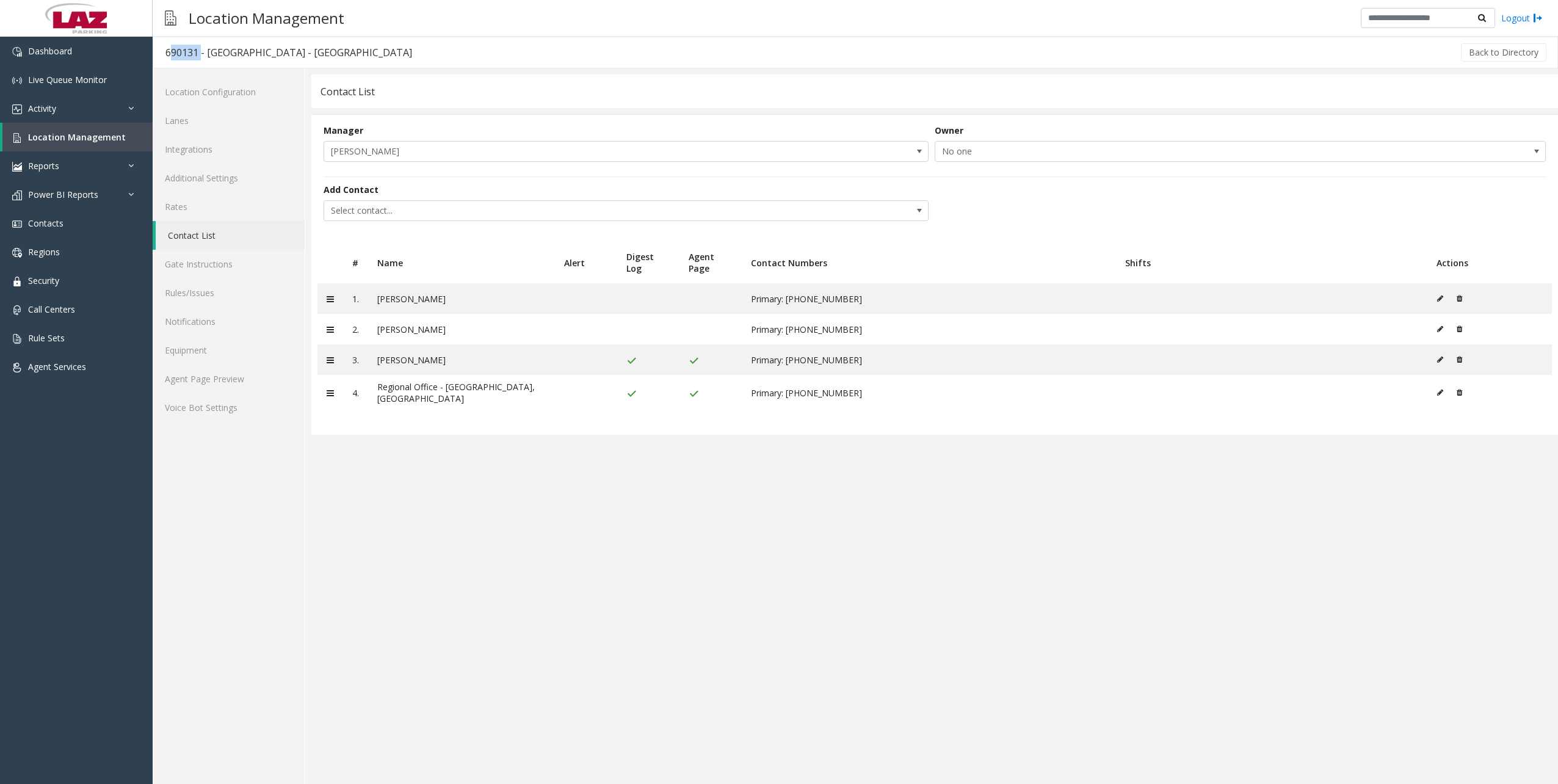
drag, startPoint x: 196, startPoint y: 51, endPoint x: 161, endPoint y: 49, distance: 35.1
click at [161, 49] on h3 "690131 - Cincinnati State - Central Parkway Garage" at bounding box center [289, 52] width 271 height 28
copy div "690131"
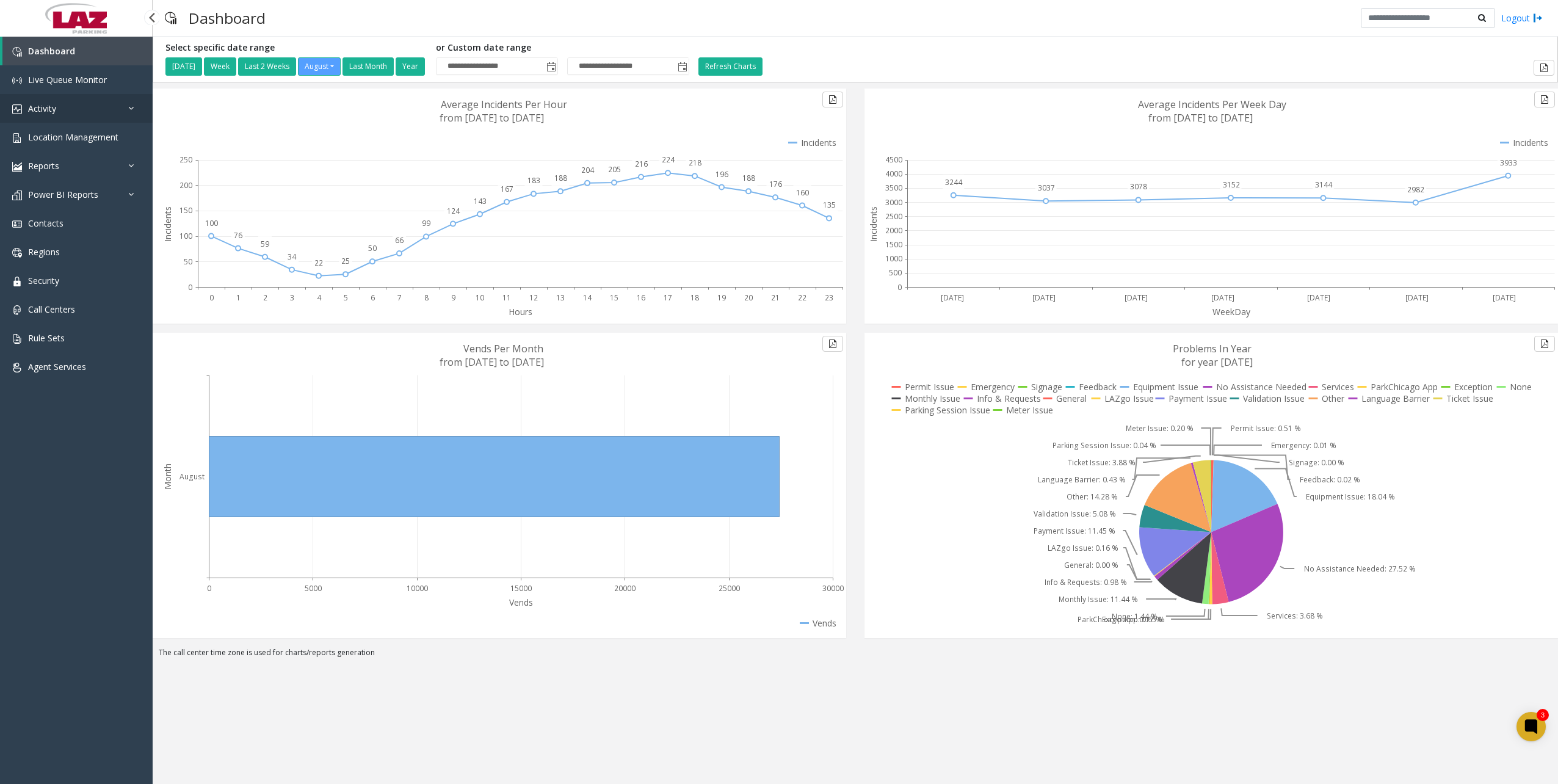
click at [43, 115] on link "Activity" at bounding box center [76, 108] width 153 height 29
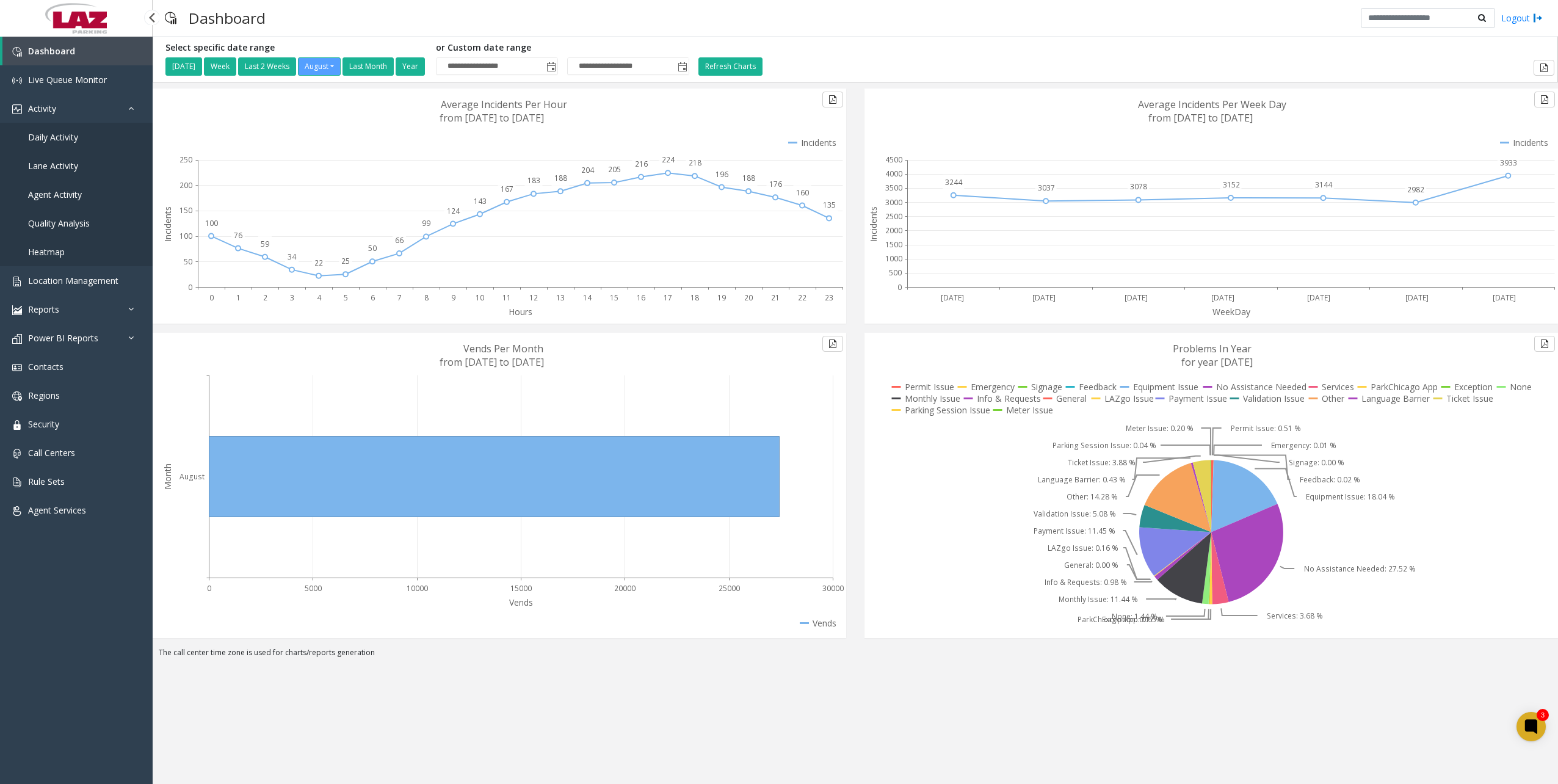
drag, startPoint x: 44, startPoint y: 133, endPoint x: 34, endPoint y: 136, distance: 10.4
click at [44, 133] on span "Daily Activity" at bounding box center [53, 137] width 50 height 12
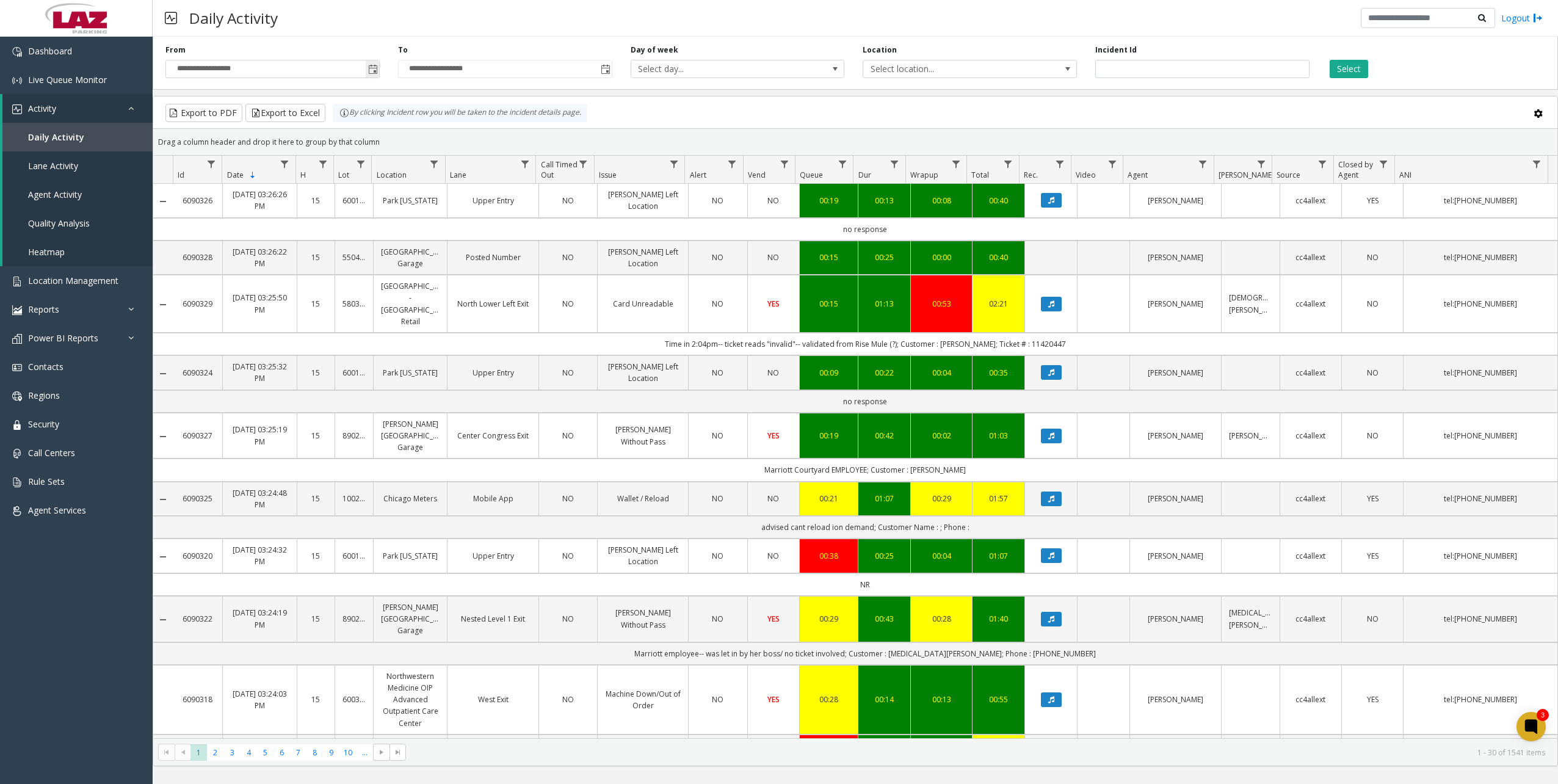
drag, startPoint x: 372, startPoint y: 71, endPoint x: 379, endPoint y: 69, distance: 7.3
click at [372, 71] on span "Toggle popup" at bounding box center [373, 70] width 10 height 10
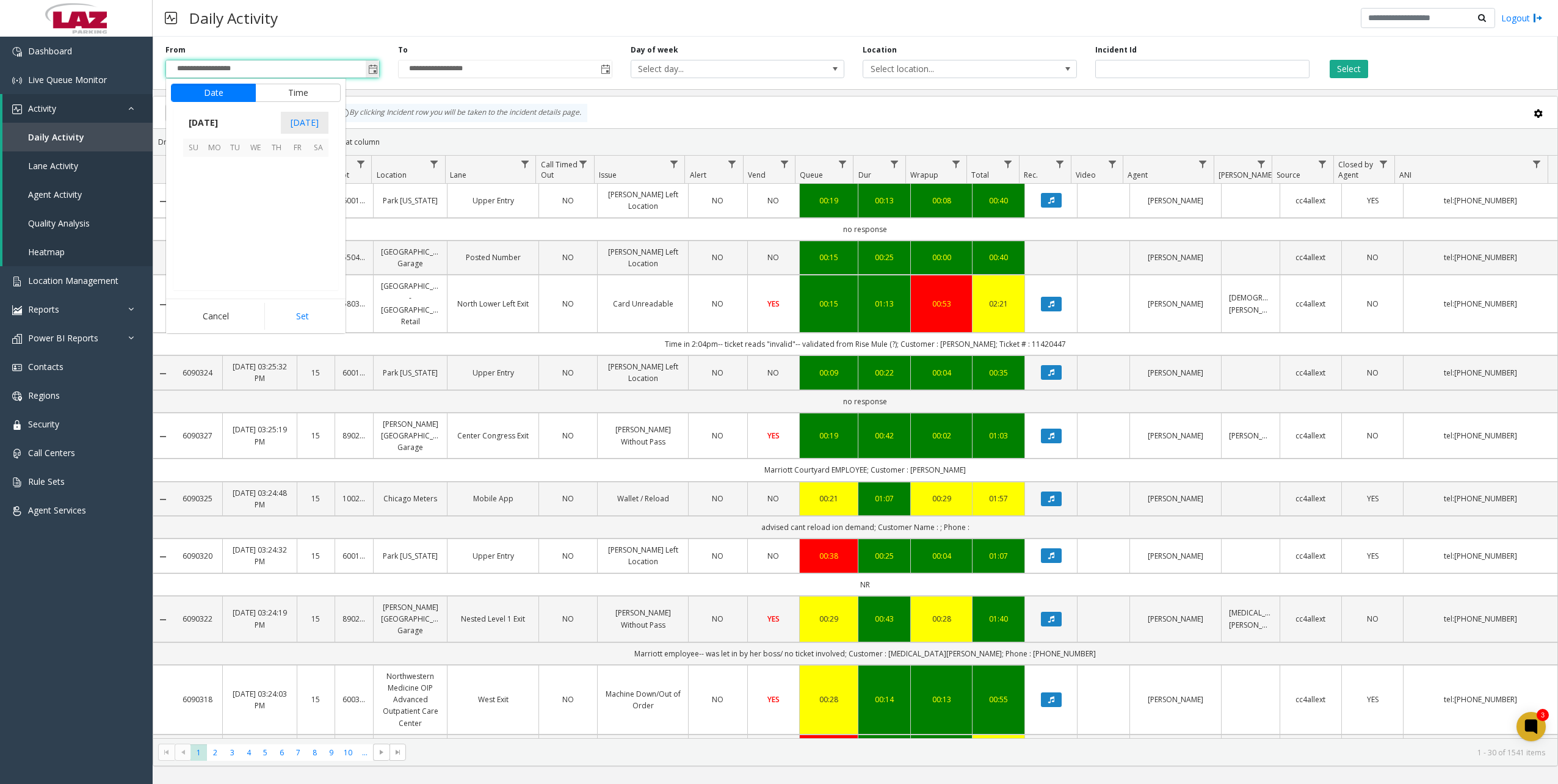
click at [373, 68] on span "Toggle popup" at bounding box center [373, 70] width 10 height 10
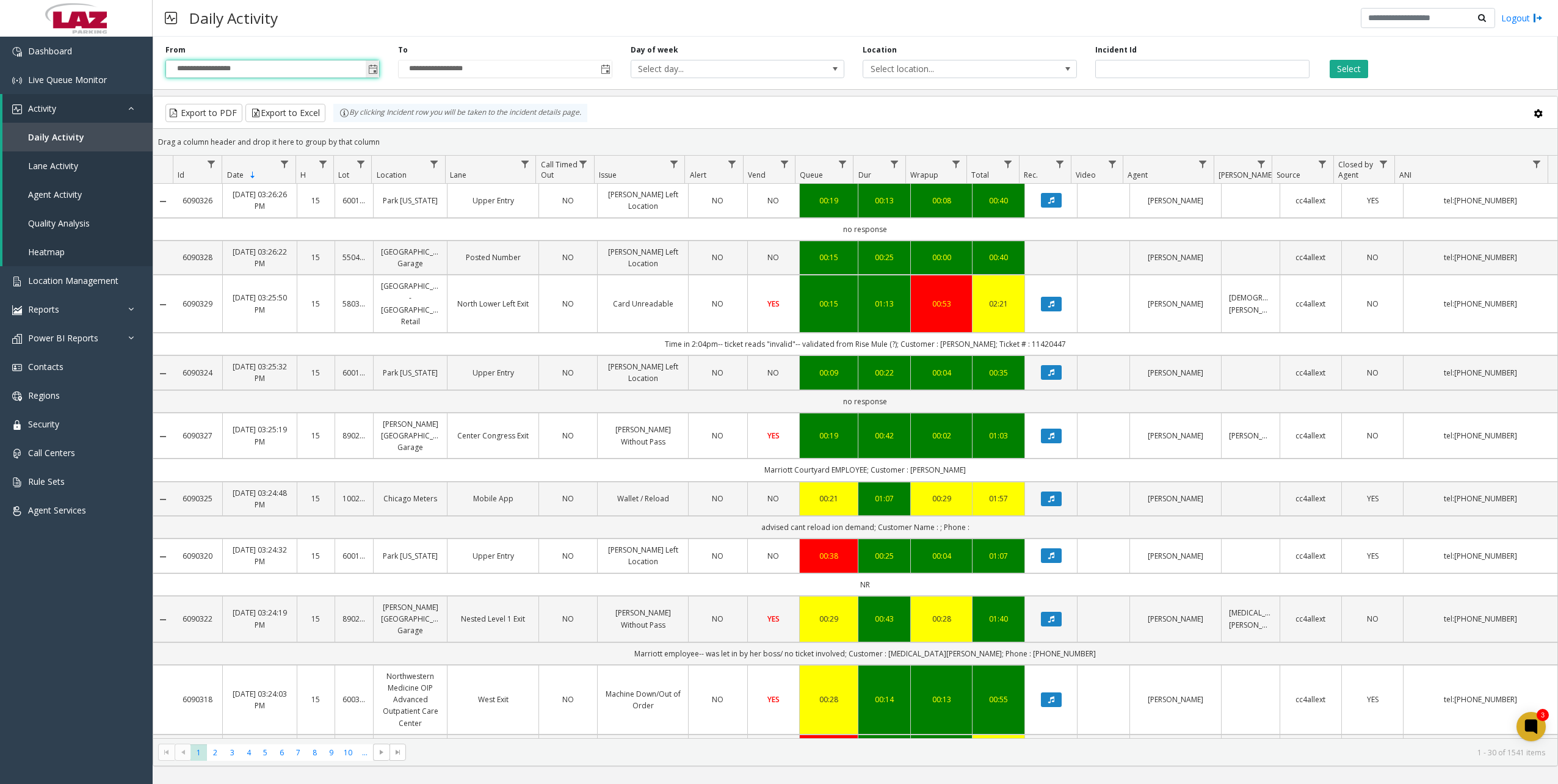
click at [373, 67] on span "Toggle popup" at bounding box center [373, 70] width 10 height 10
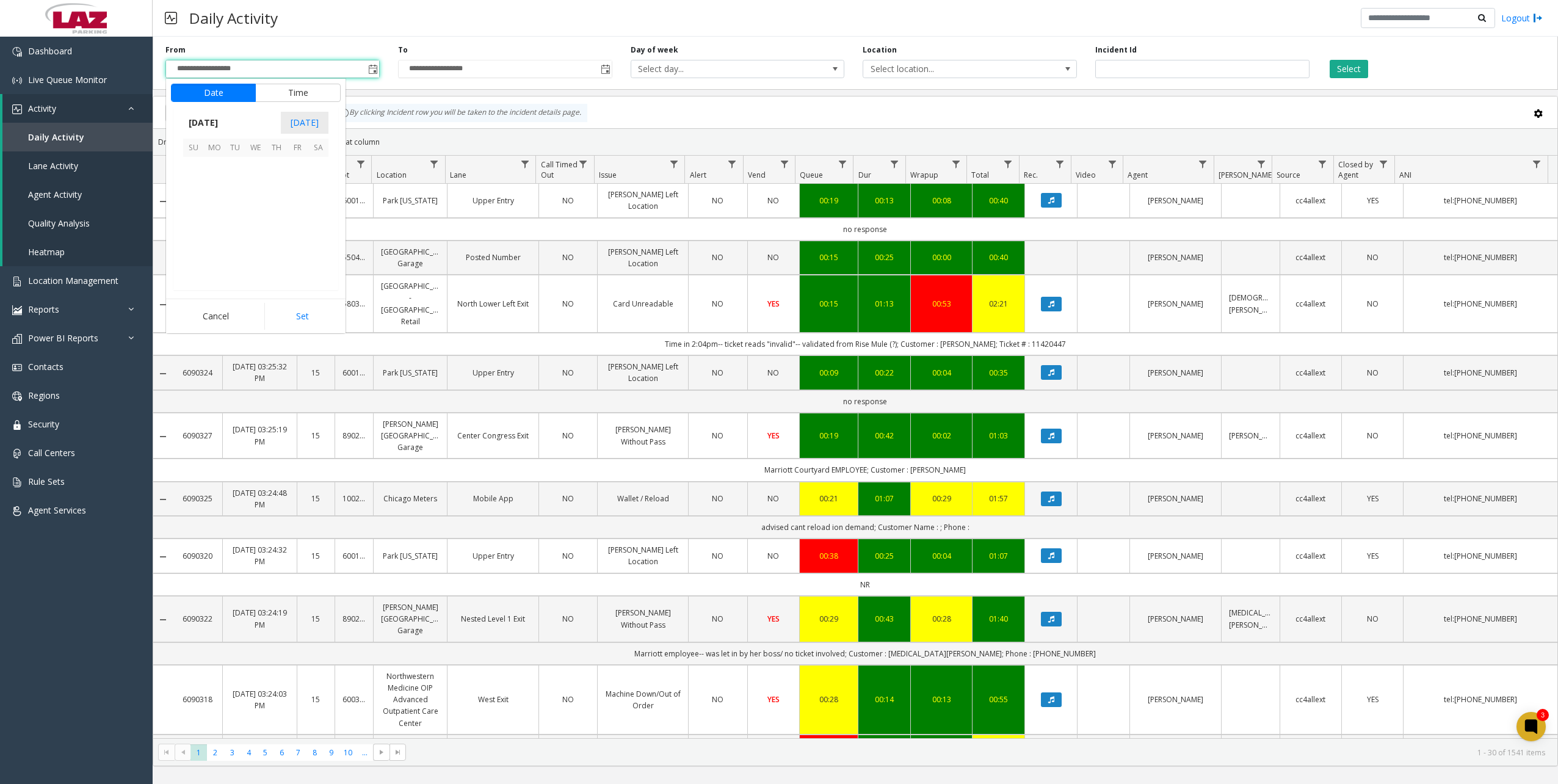
scroll to position [218913, 0]
click at [216, 210] on span "11" at bounding box center [214, 208] width 21 height 21
click at [300, 309] on button "Set" at bounding box center [302, 316] width 77 height 27
type input "**********"
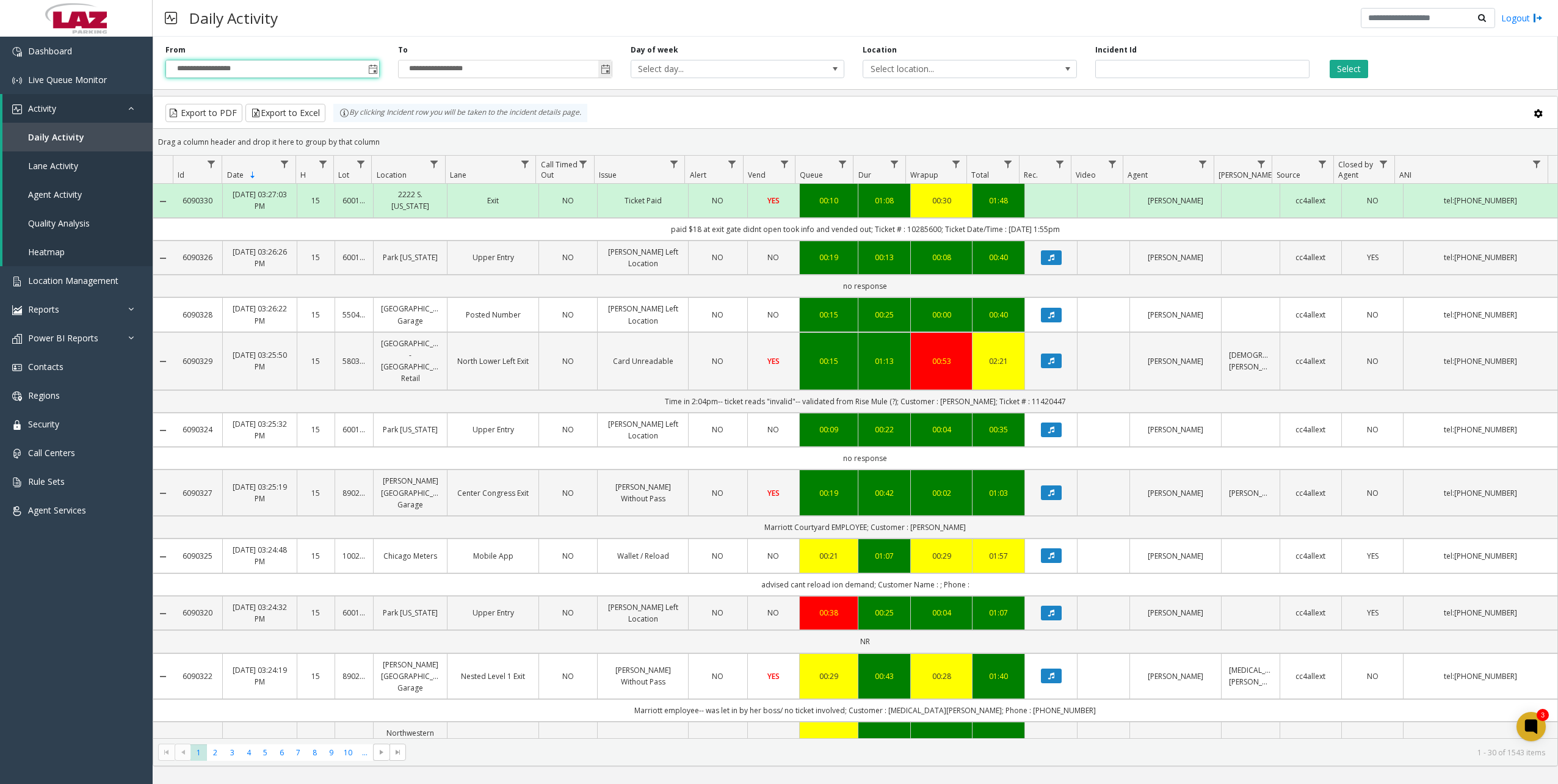
click at [605, 76] on span "Toggle popup" at bounding box center [604, 69] width 14 height 19
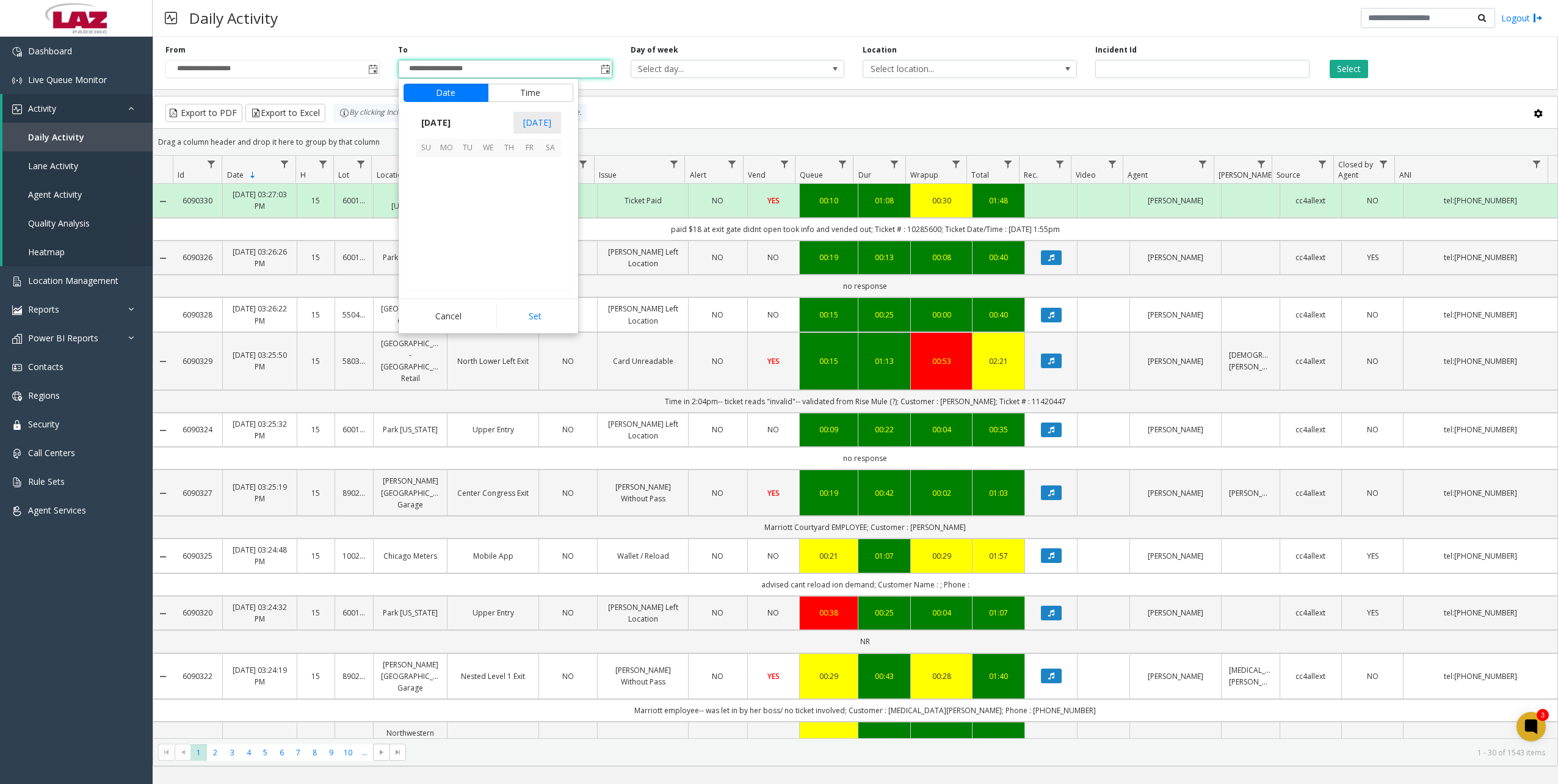
scroll to position [18, 0]
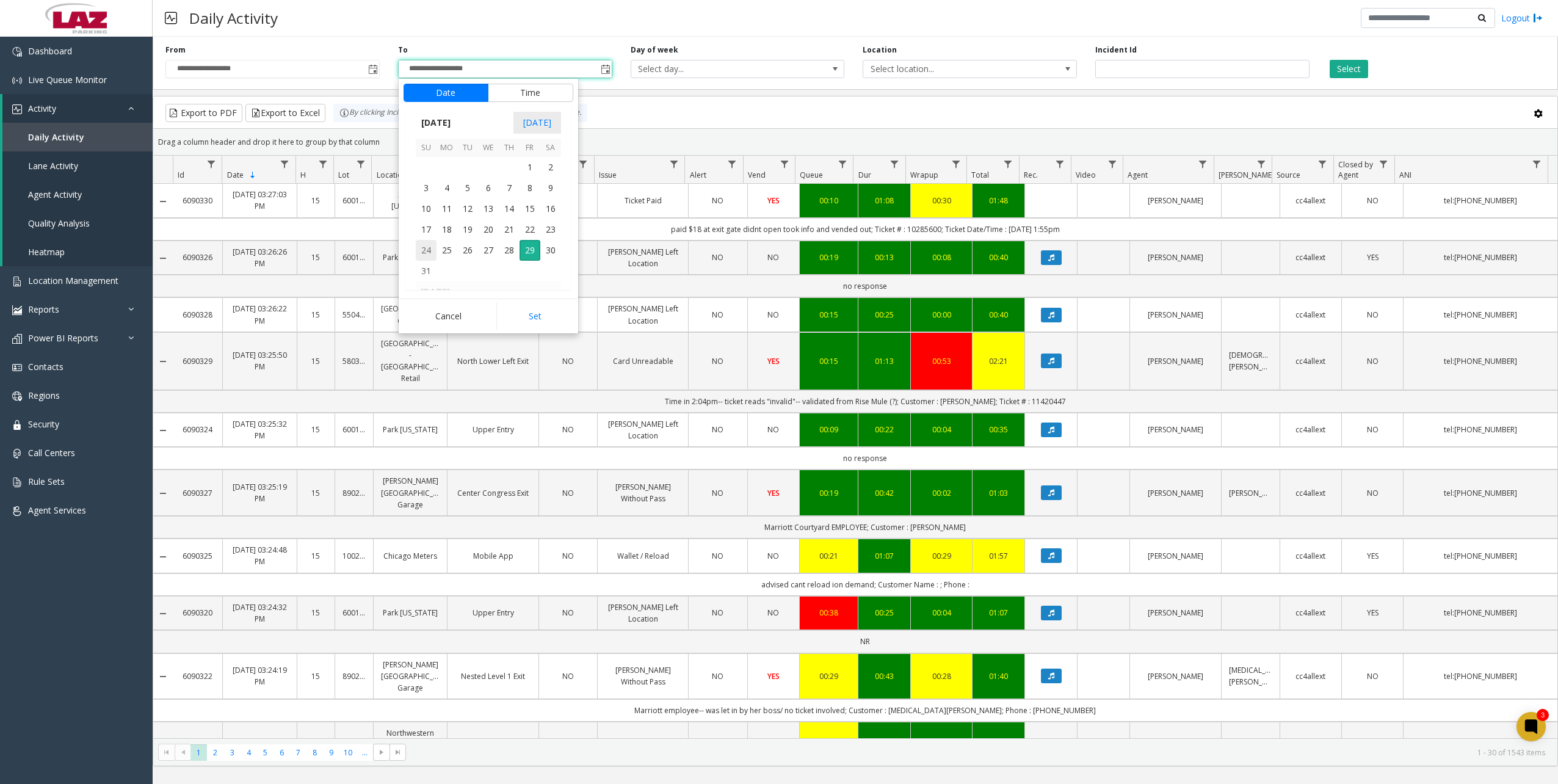
click at [426, 252] on span "24" at bounding box center [426, 250] width 21 height 21
drag, startPoint x: 518, startPoint y: 314, endPoint x: 623, endPoint y: 253, distance: 121.4
click at [519, 314] on button "Set" at bounding box center [534, 316] width 77 height 27
type input "**********"
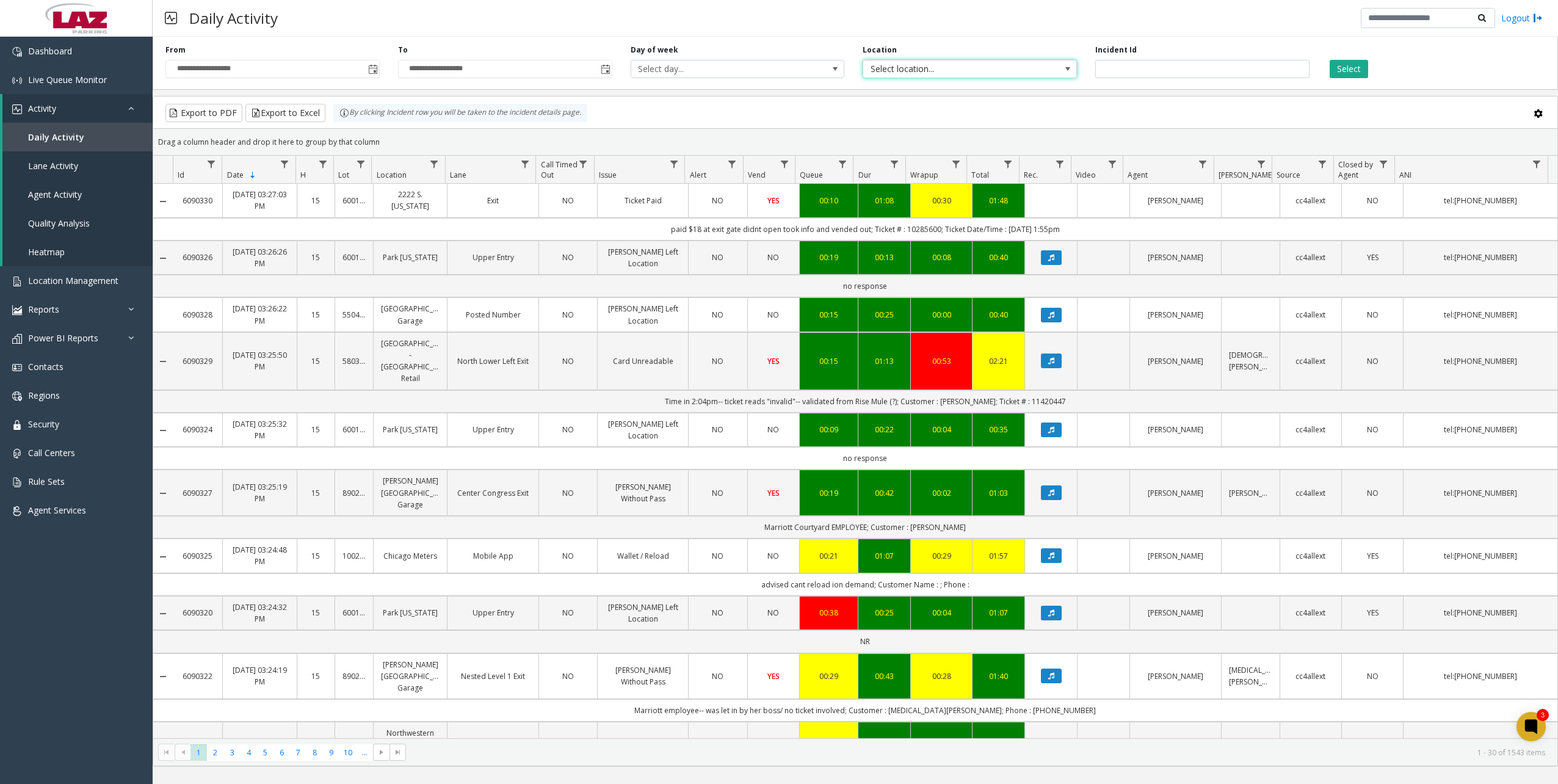
click at [982, 72] on span "Select location..." at bounding box center [949, 69] width 170 height 17
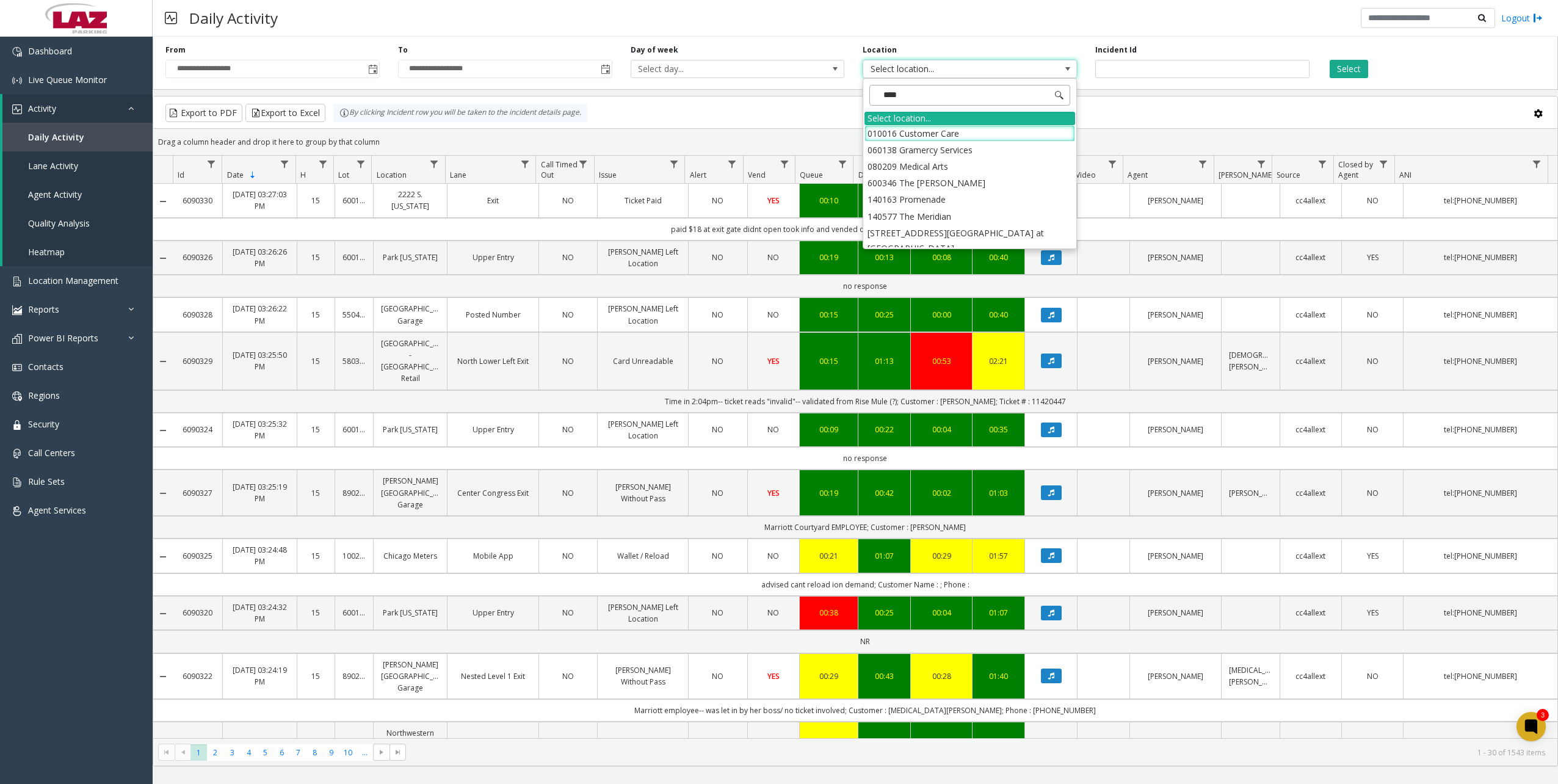
type input "*****"
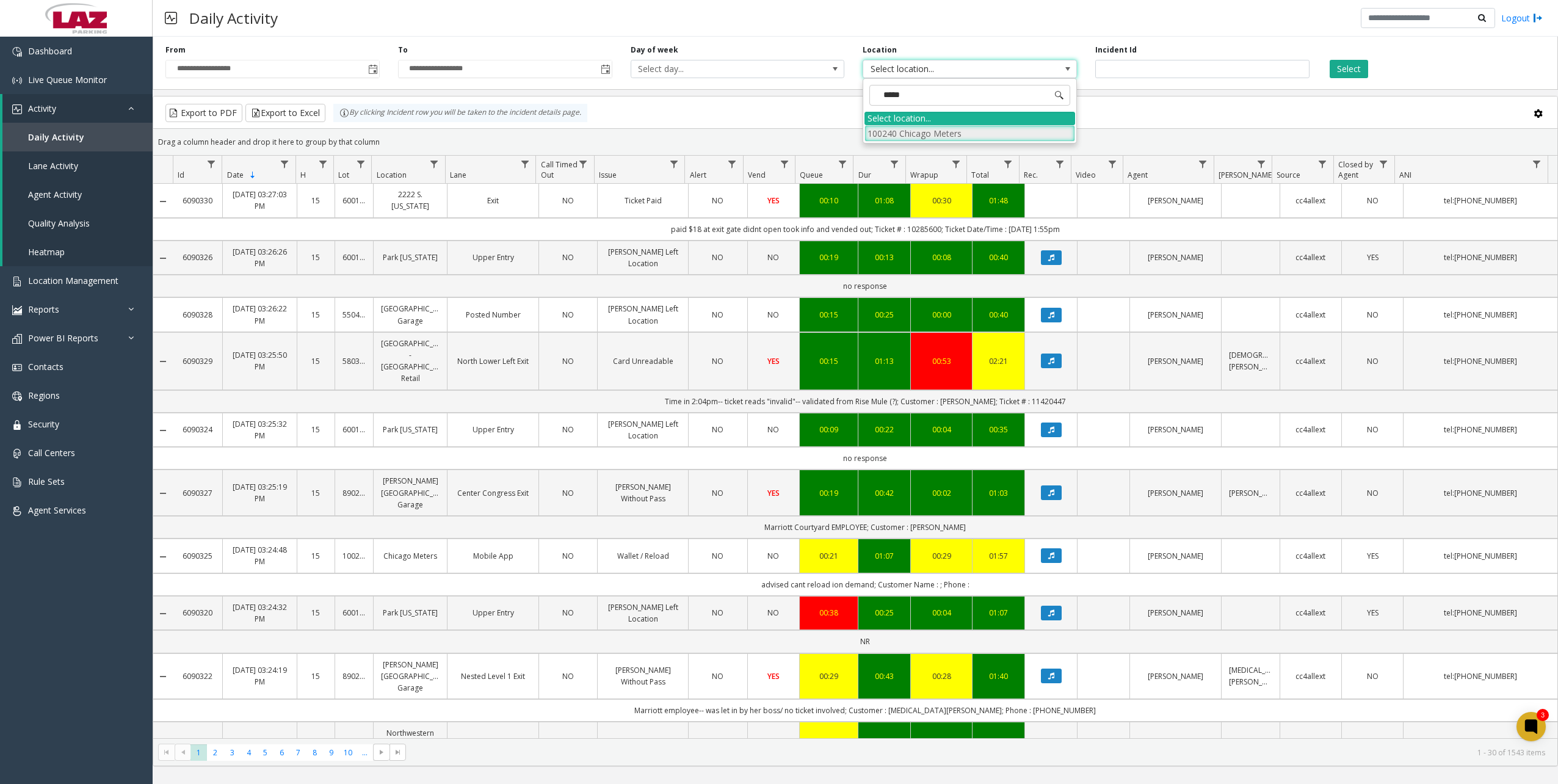
click at [930, 133] on li "100240 Chicago Meters" at bounding box center [969, 133] width 211 height 17
click at [1342, 73] on button "Select" at bounding box center [1348, 69] width 38 height 18
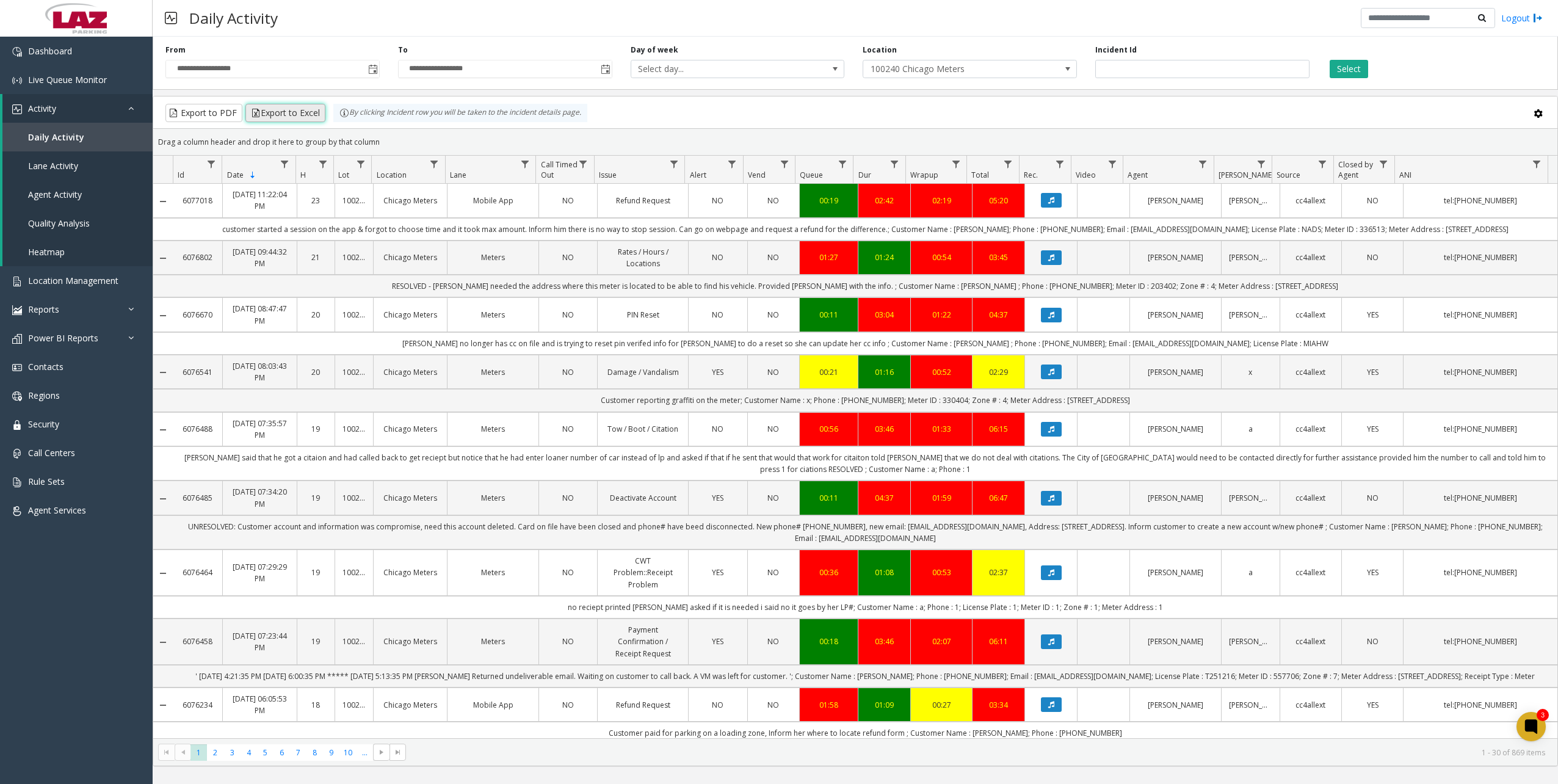
click at [300, 113] on button "Export to Excel" at bounding box center [285, 113] width 80 height 18
